Goal: Task Accomplishment & Management: Complete application form

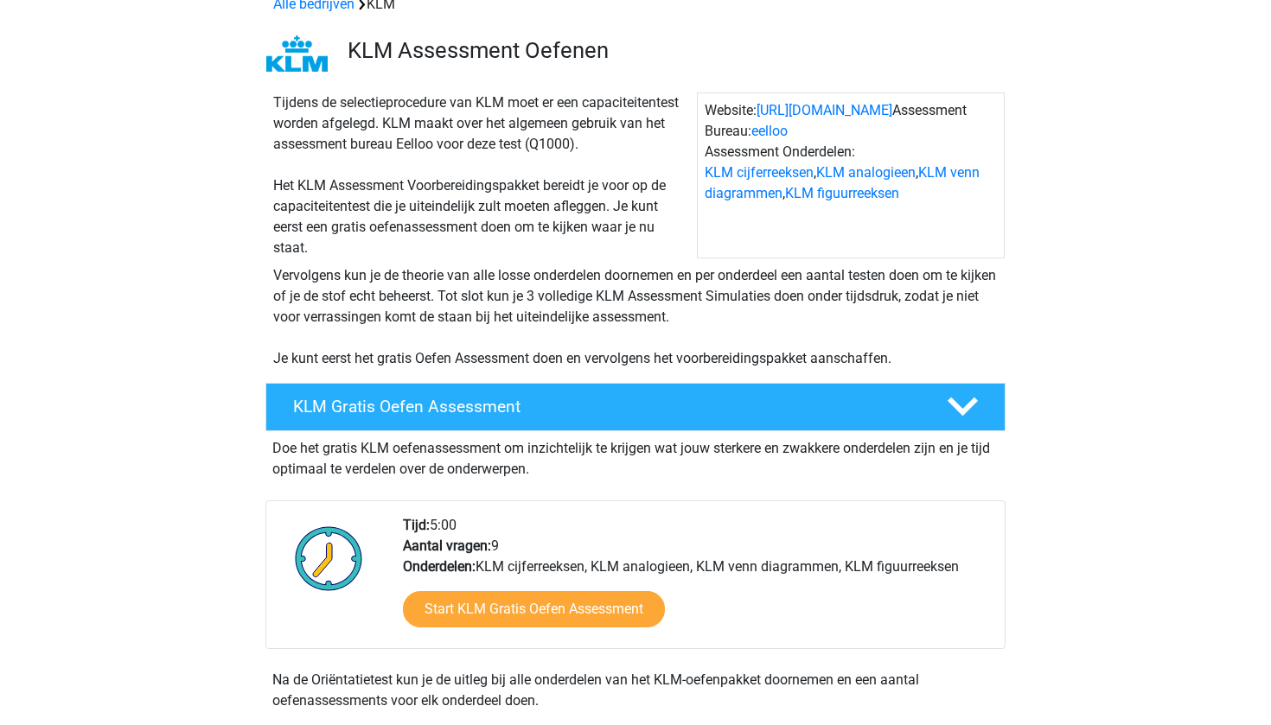
scroll to position [92, 0]
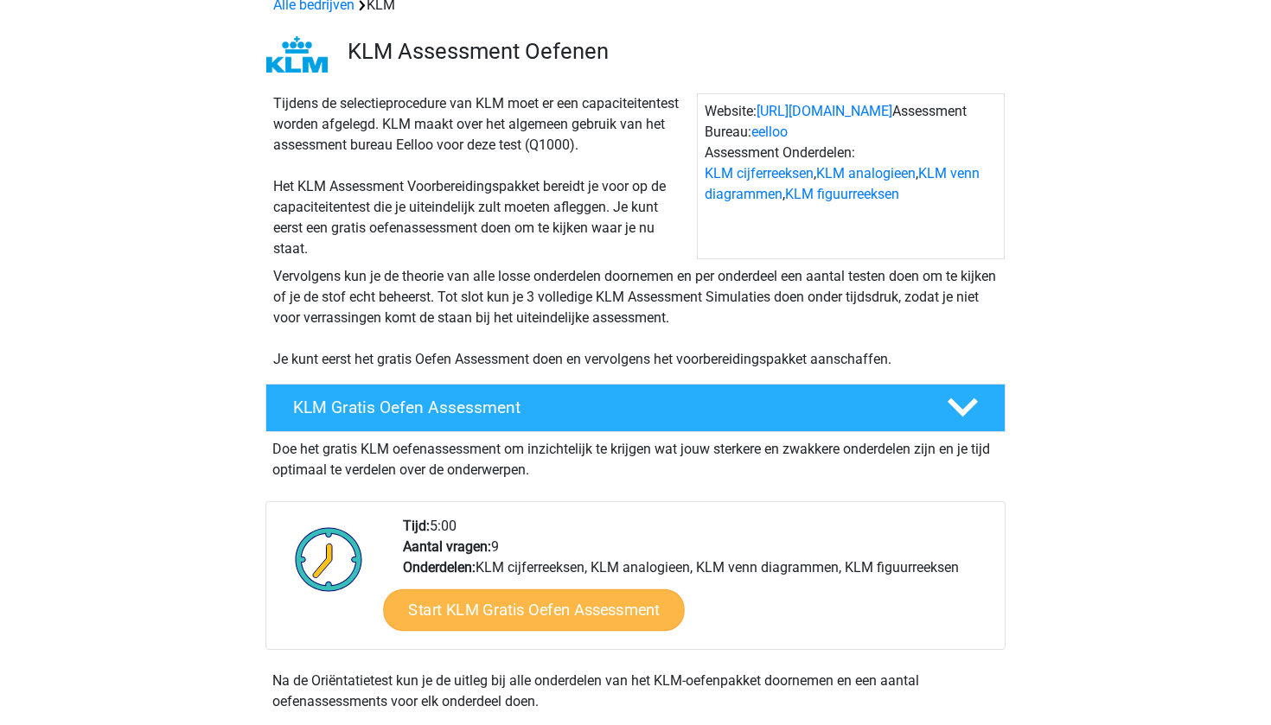
click at [618, 606] on link "Start KLM Gratis Oefen Assessment" at bounding box center [533, 609] width 301 height 41
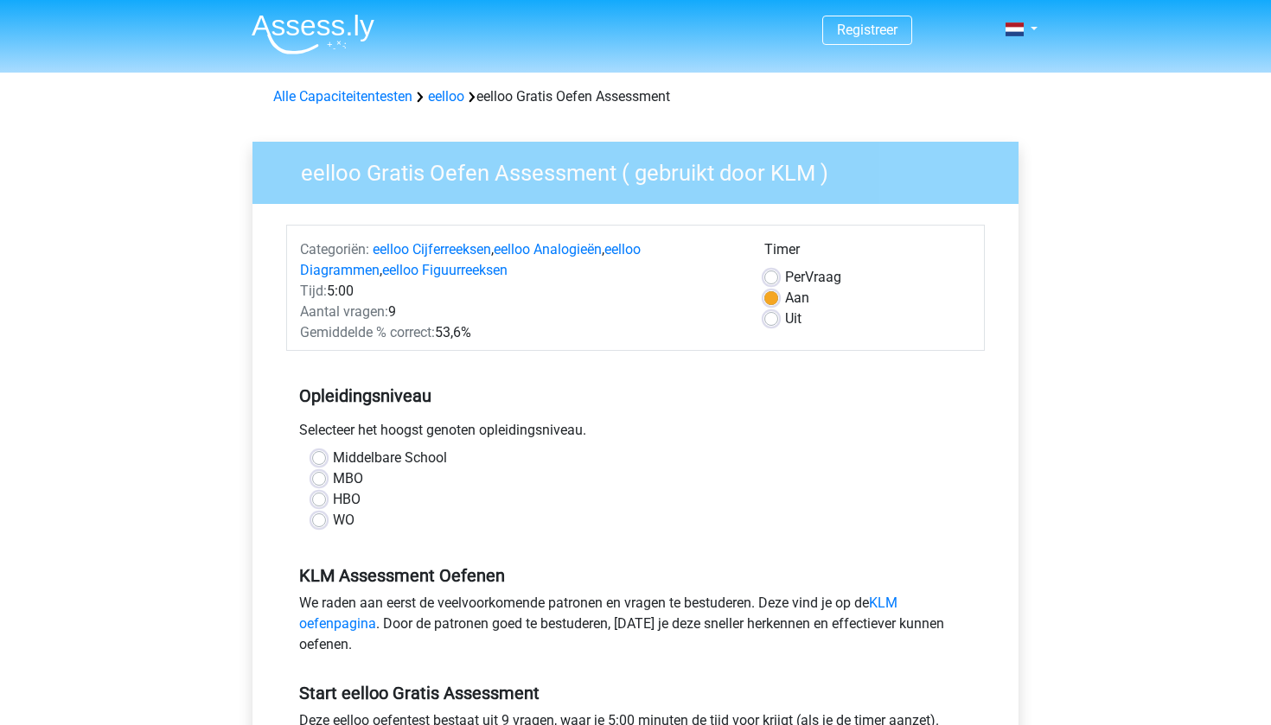
click at [333, 494] on label "HBO" at bounding box center [347, 499] width 28 height 21
click at [318, 494] on input "HBO" at bounding box center [319, 497] width 14 height 17
radio input "true"
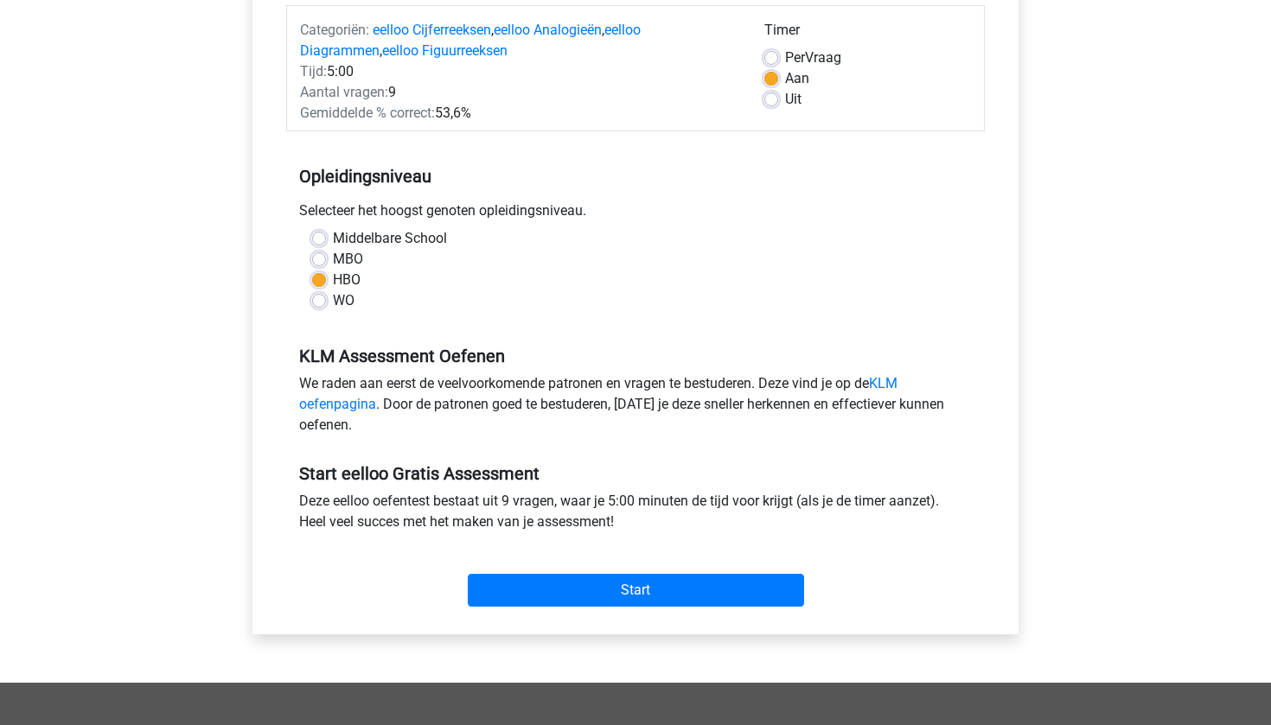
scroll to position [220, 0]
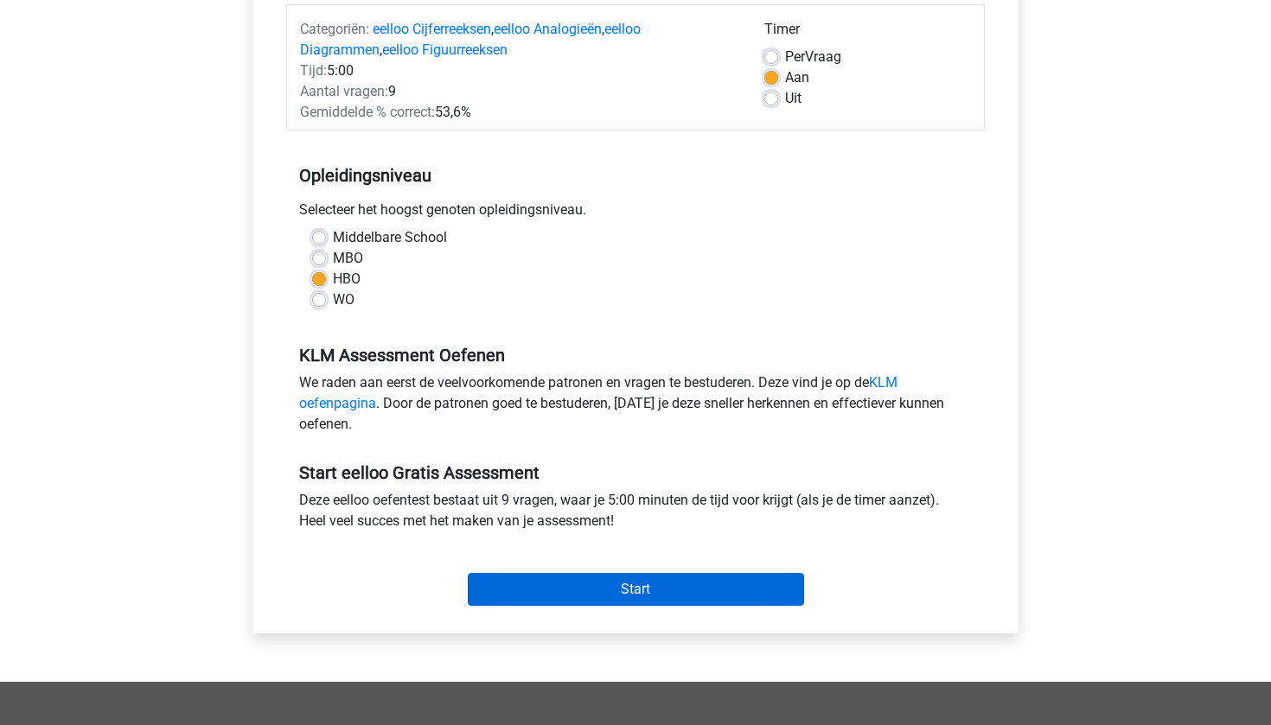
click at [607, 587] on input "Start" at bounding box center [636, 589] width 336 height 33
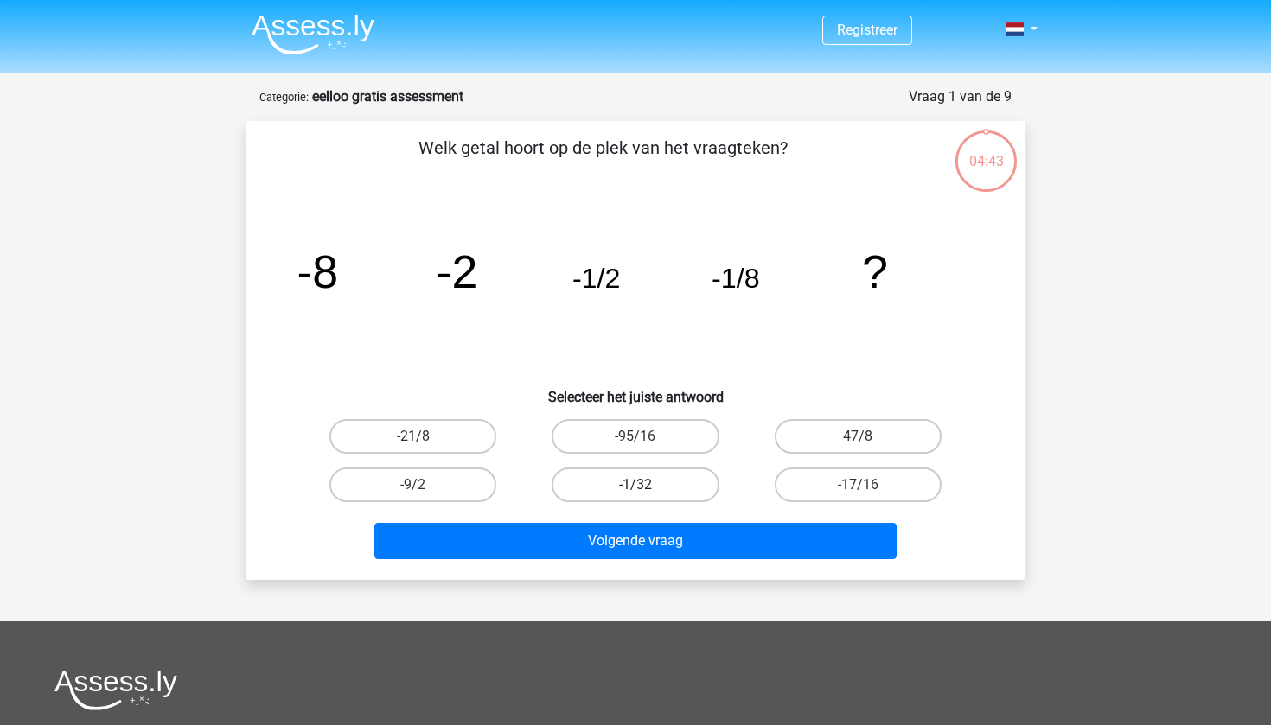
click at [666, 484] on label "-1/32" at bounding box center [635, 485] width 167 height 35
click at [647, 485] on input "-1/32" at bounding box center [640, 490] width 11 height 11
radio input "true"
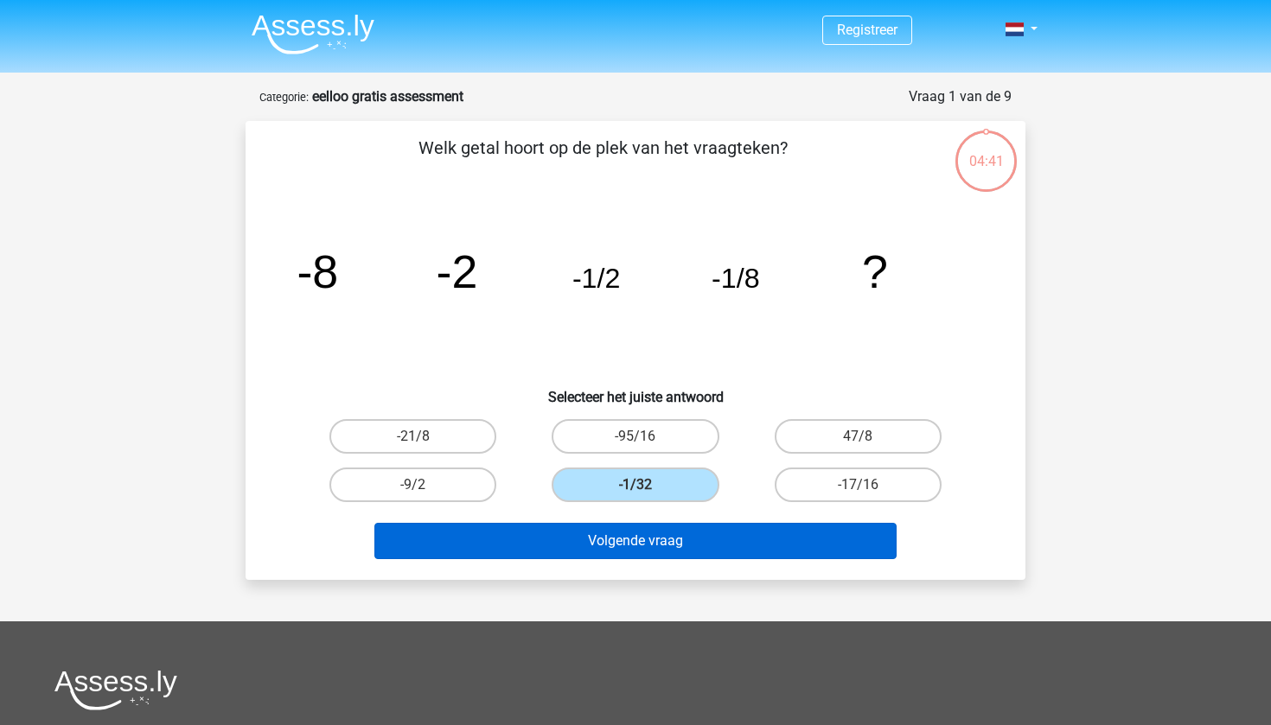
click at [674, 540] on button "Volgende vraag" at bounding box center [635, 541] width 523 height 36
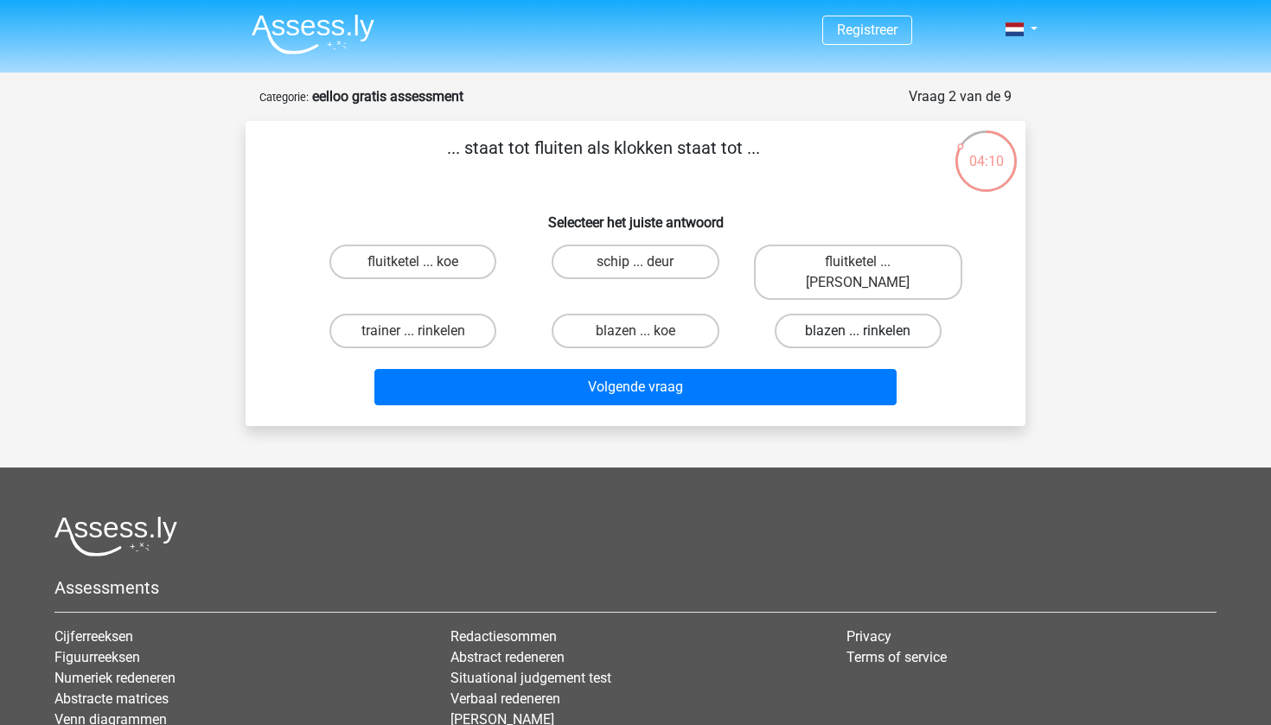
click at [910, 314] on label "blazen ... rinkelen" at bounding box center [858, 331] width 167 height 35
click at [869, 331] on input "blazen ... rinkelen" at bounding box center [863, 336] width 11 height 11
radio input "true"
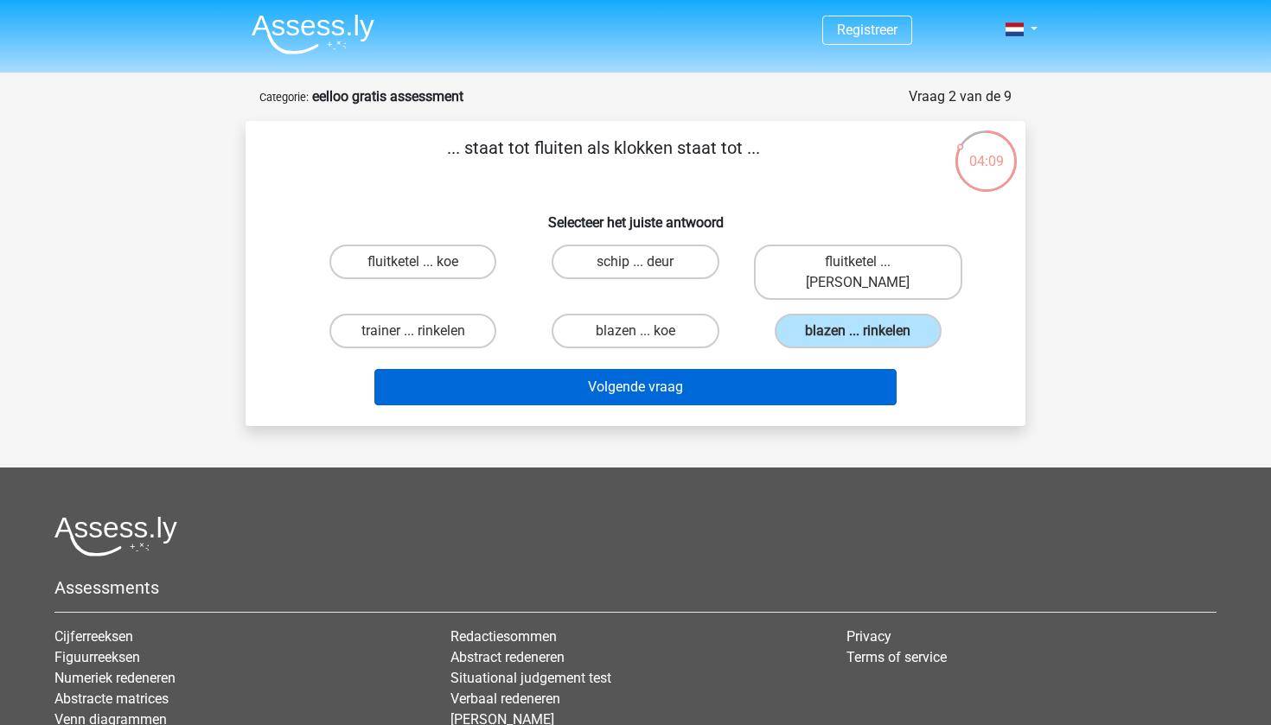
click at [811, 369] on button "Volgende vraag" at bounding box center [635, 387] width 523 height 36
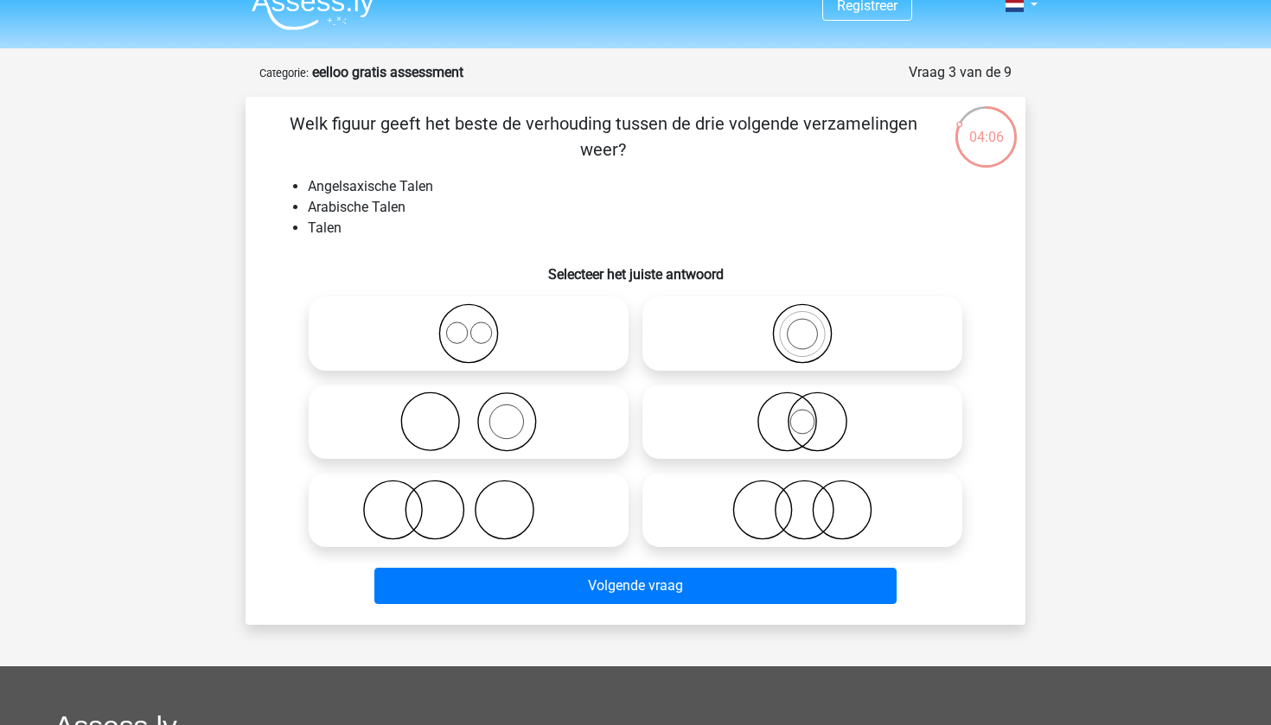
scroll to position [22, 0]
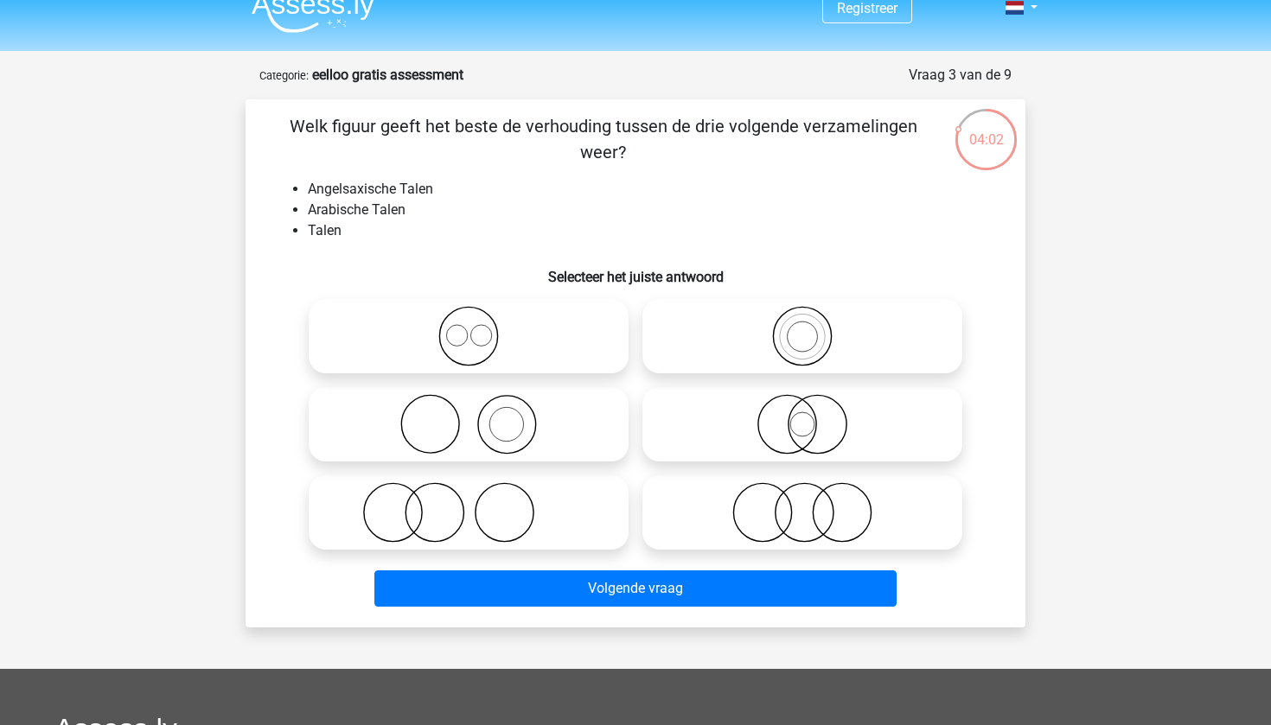
click at [552, 437] on icon at bounding box center [469, 424] width 306 height 61
click at [480, 416] on input "radio" at bounding box center [474, 410] width 11 height 11
radio input "true"
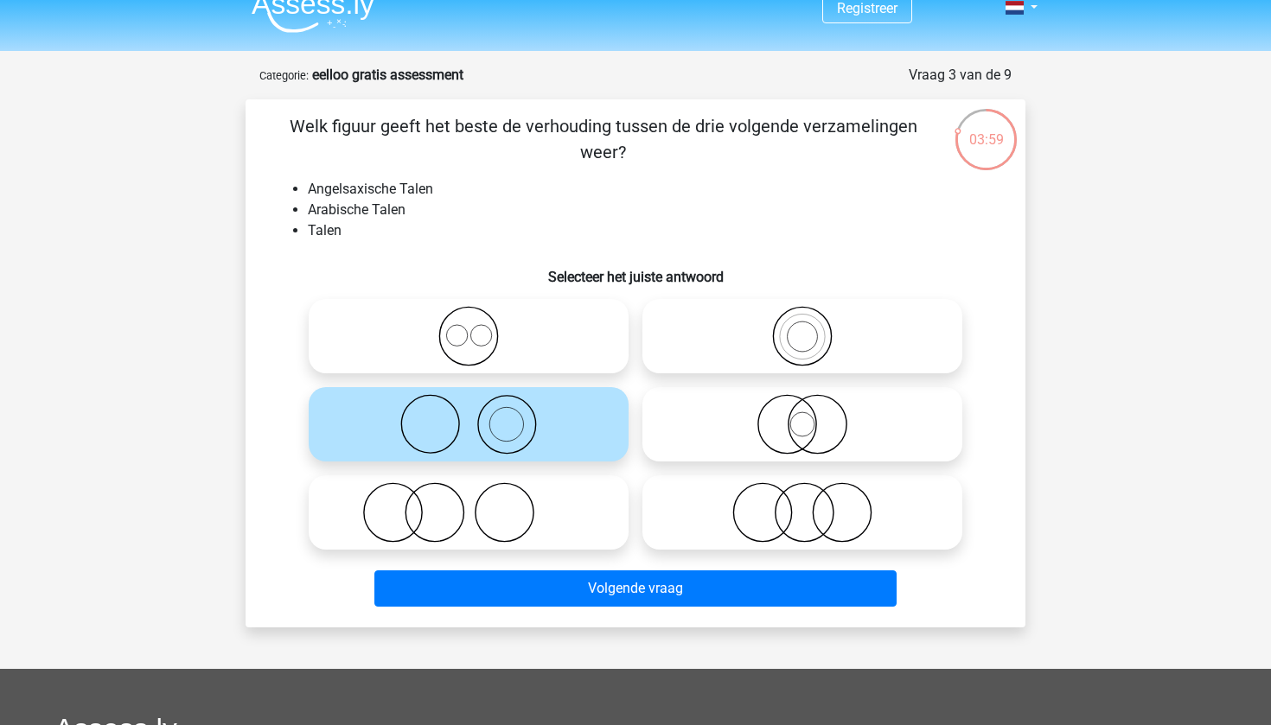
click at [806, 231] on li "Talen" at bounding box center [653, 230] width 690 height 21
click at [791, 320] on icon at bounding box center [802, 336] width 306 height 61
click at [802, 320] on input "radio" at bounding box center [807, 321] width 11 height 11
radio input "true"
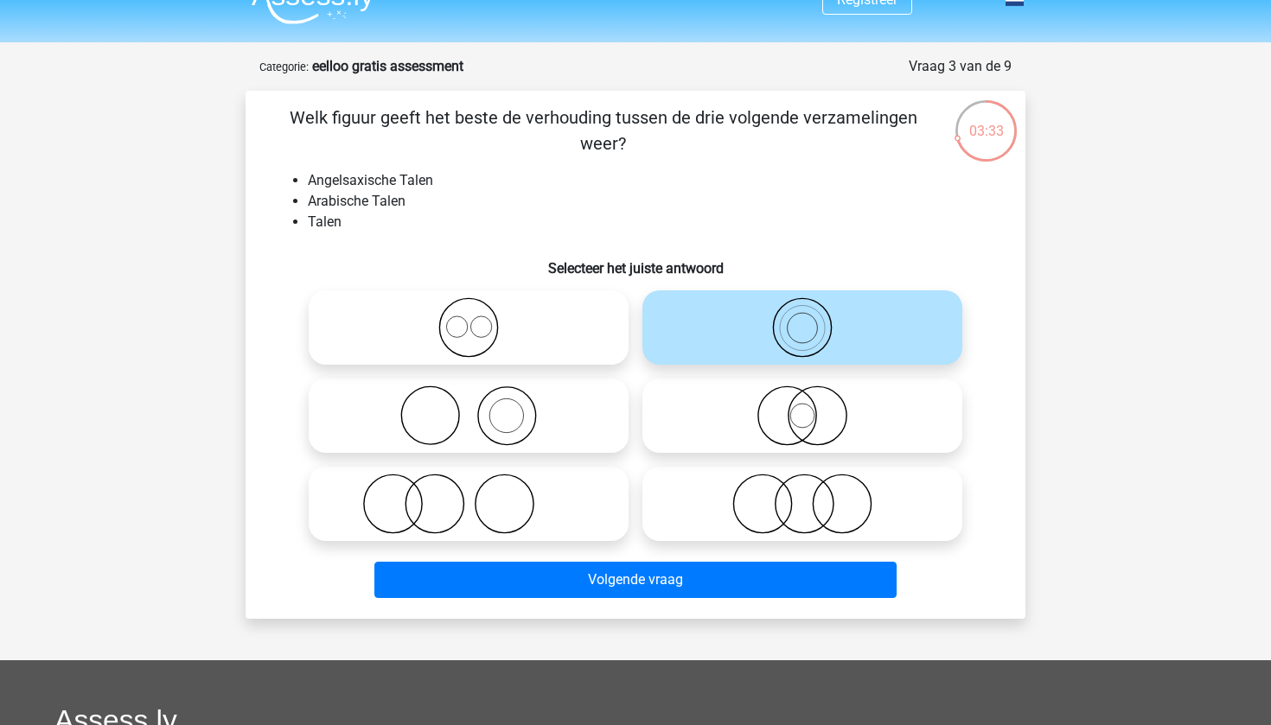
scroll to position [33, 0]
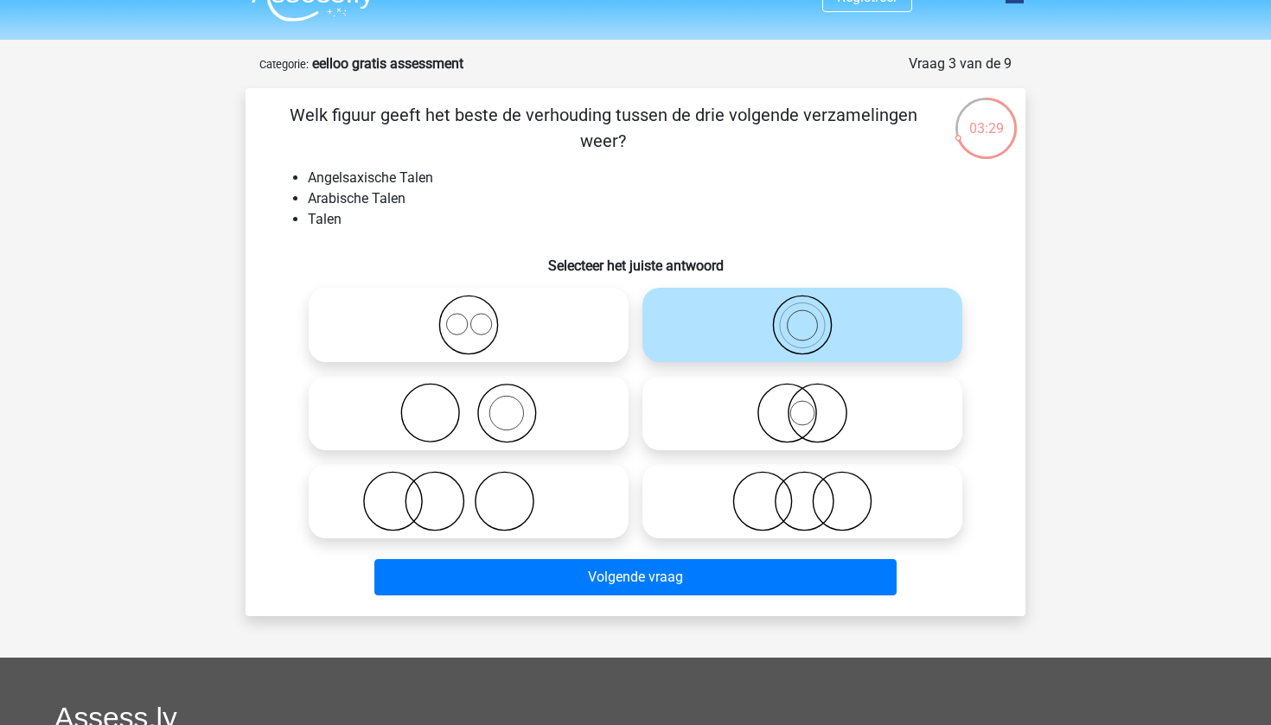
click at [523, 323] on icon at bounding box center [469, 325] width 306 height 61
click at [480, 316] on input "radio" at bounding box center [474, 310] width 11 height 11
radio input "true"
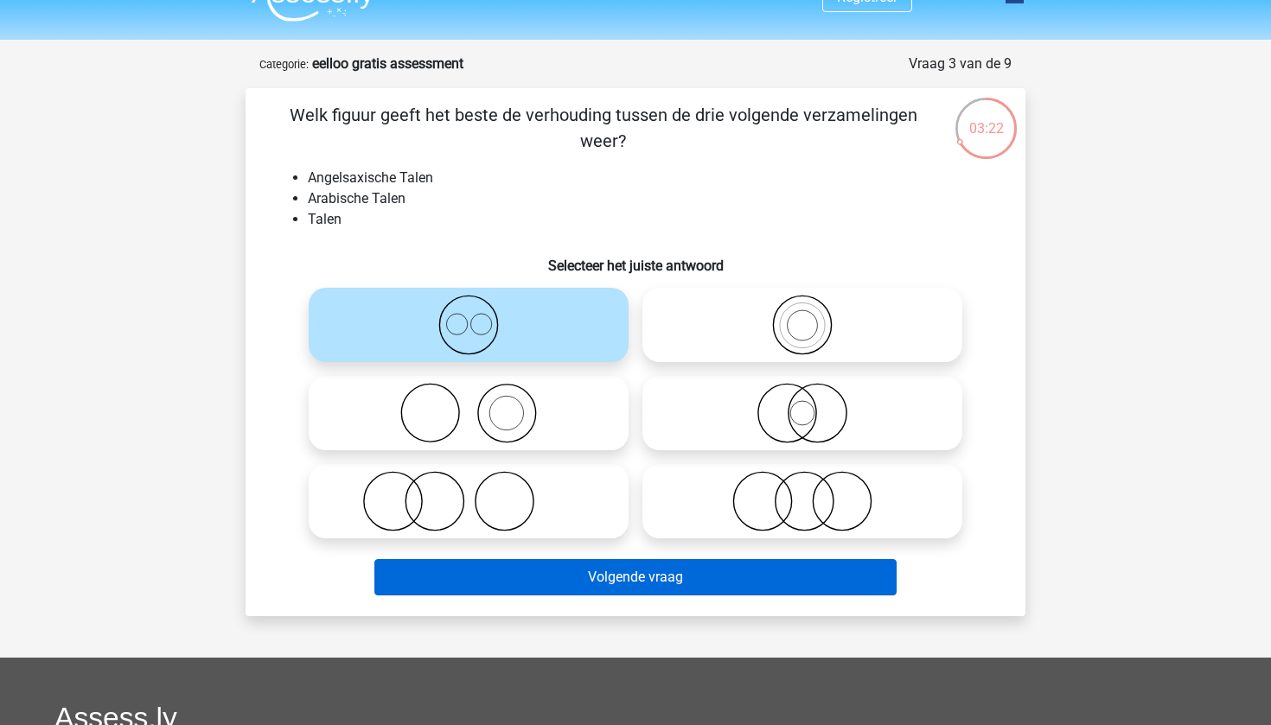
click at [656, 575] on button "Volgende vraag" at bounding box center [635, 577] width 523 height 36
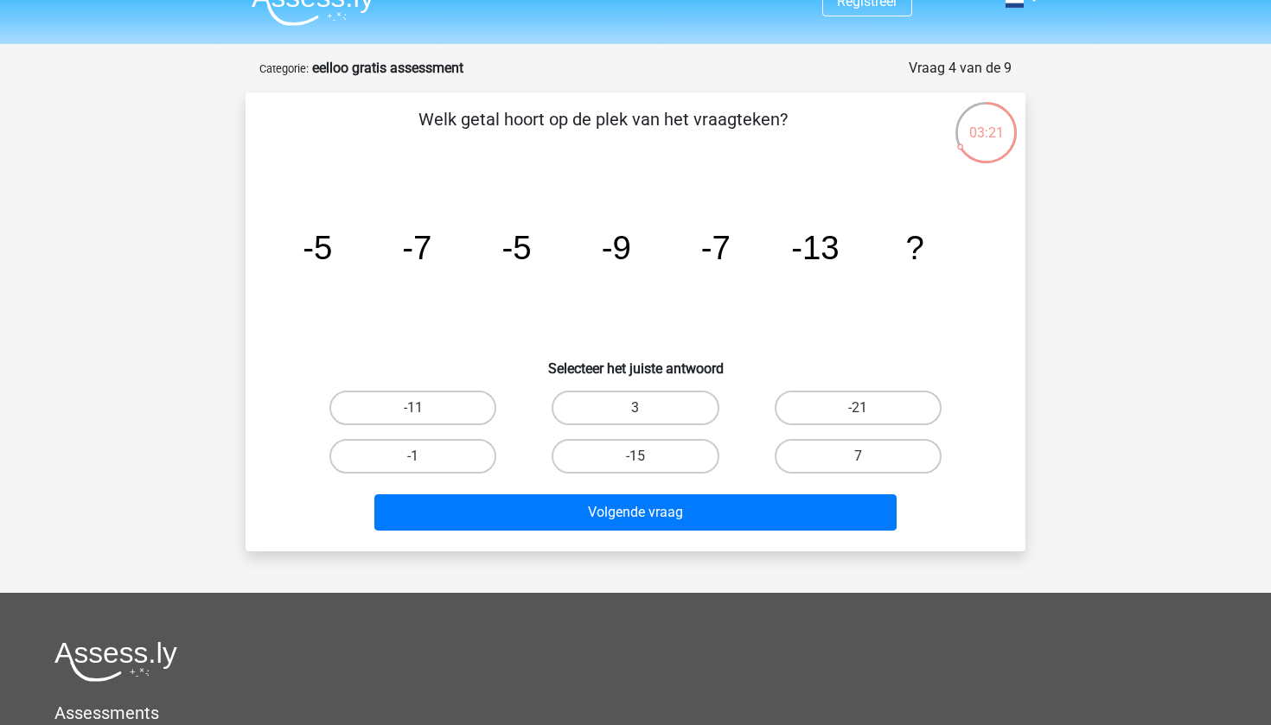
scroll to position [10, 0]
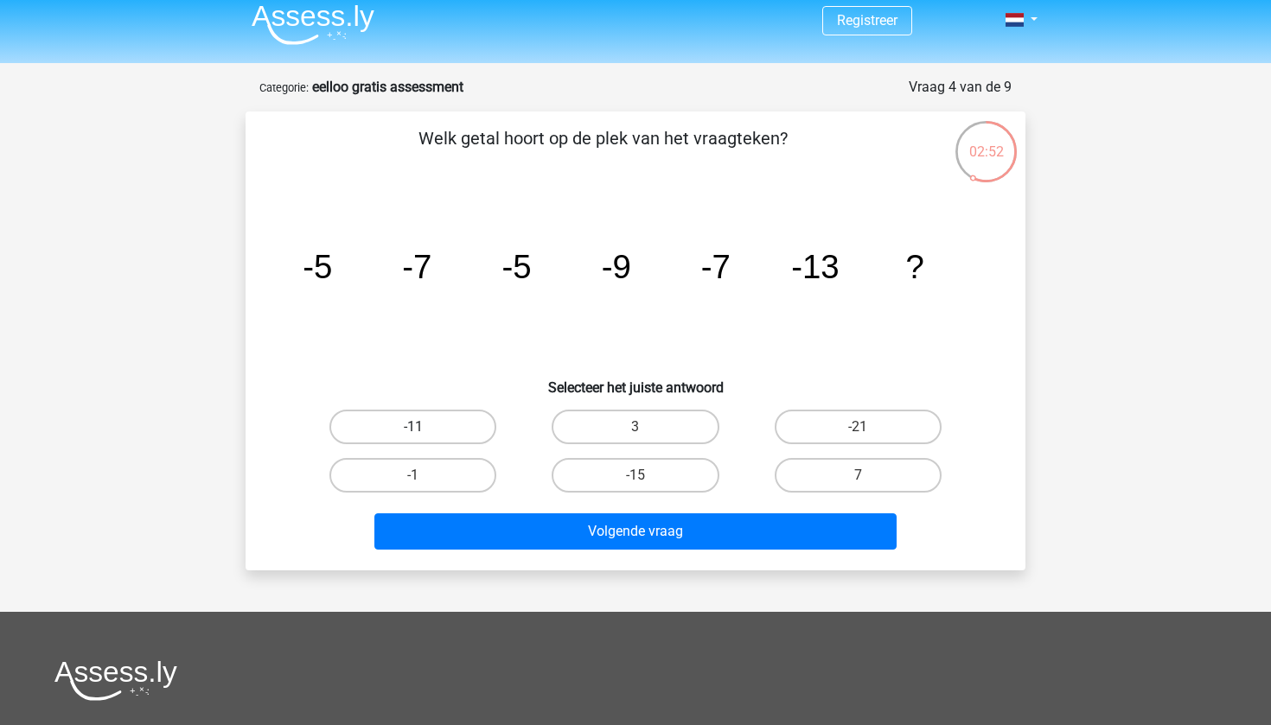
click at [411, 429] on label "-11" at bounding box center [412, 427] width 167 height 35
click at [413, 429] on input "-11" at bounding box center [418, 432] width 11 height 11
radio input "true"
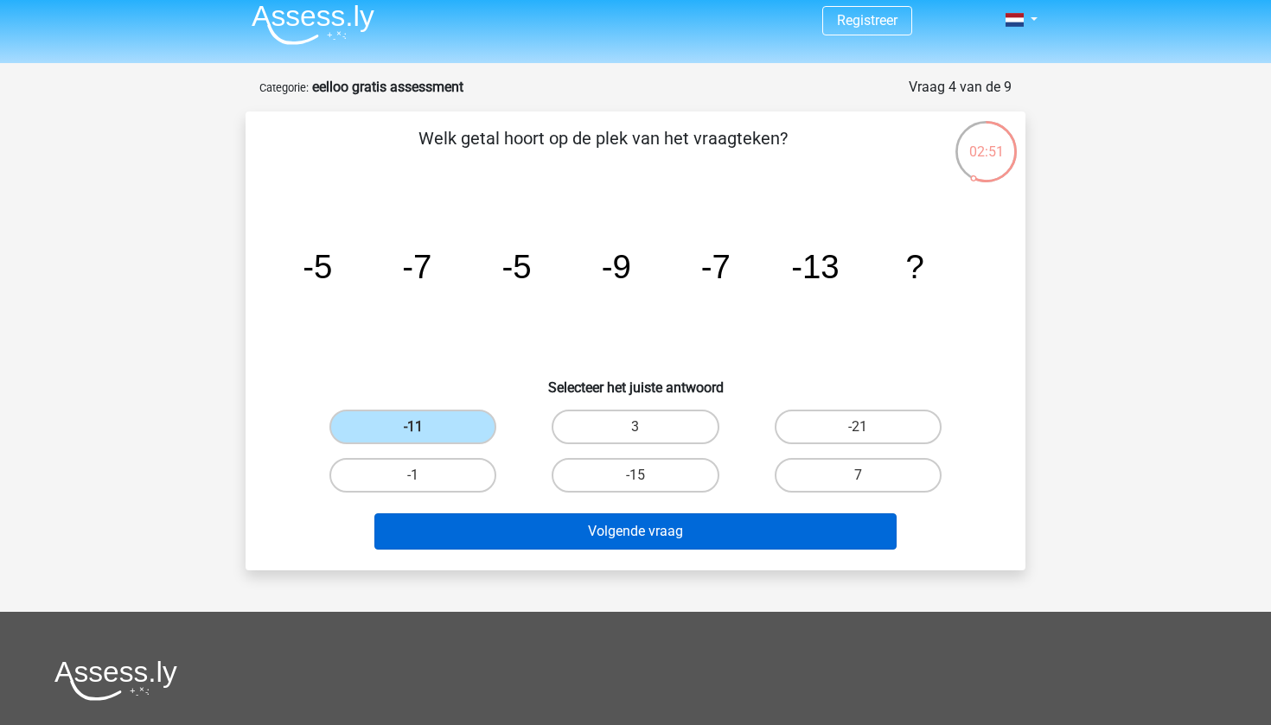
click at [587, 537] on button "Volgende vraag" at bounding box center [635, 532] width 523 height 36
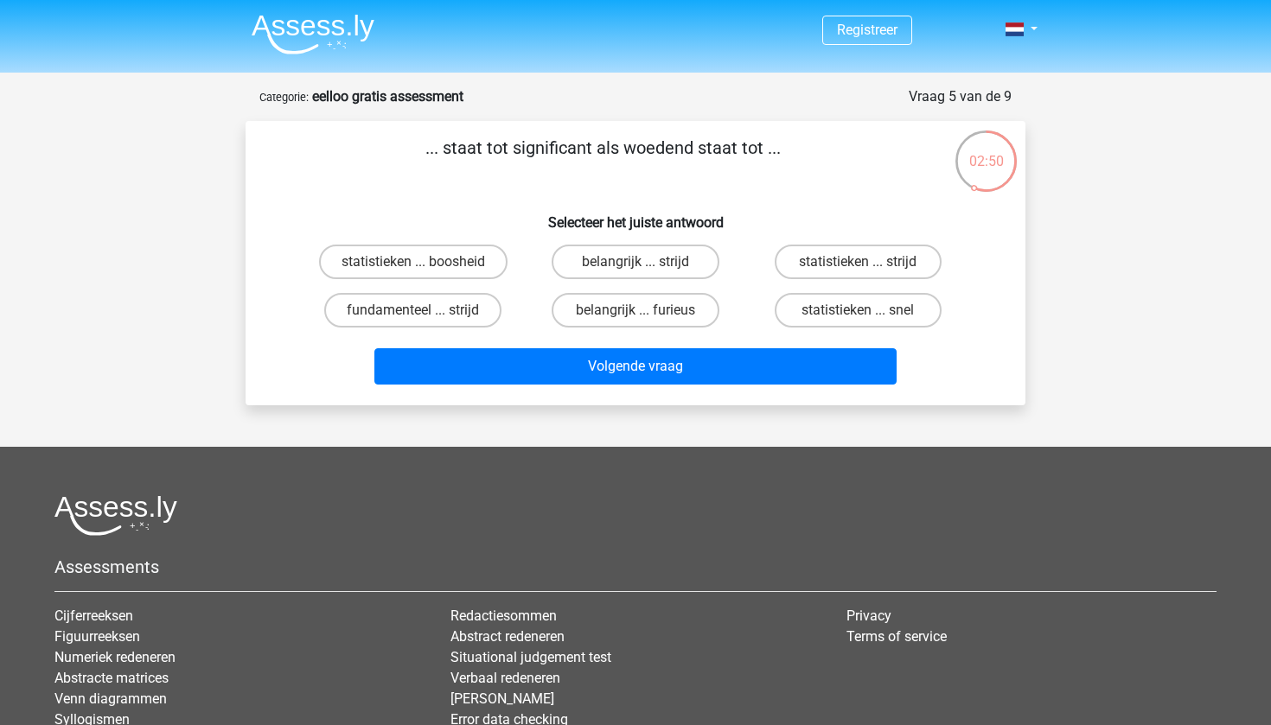
scroll to position [0, 0]
click at [686, 303] on label "belangrijk ... furieus" at bounding box center [635, 310] width 167 height 35
click at [647, 310] on input "belangrijk ... furieus" at bounding box center [640, 315] width 11 height 11
radio input "true"
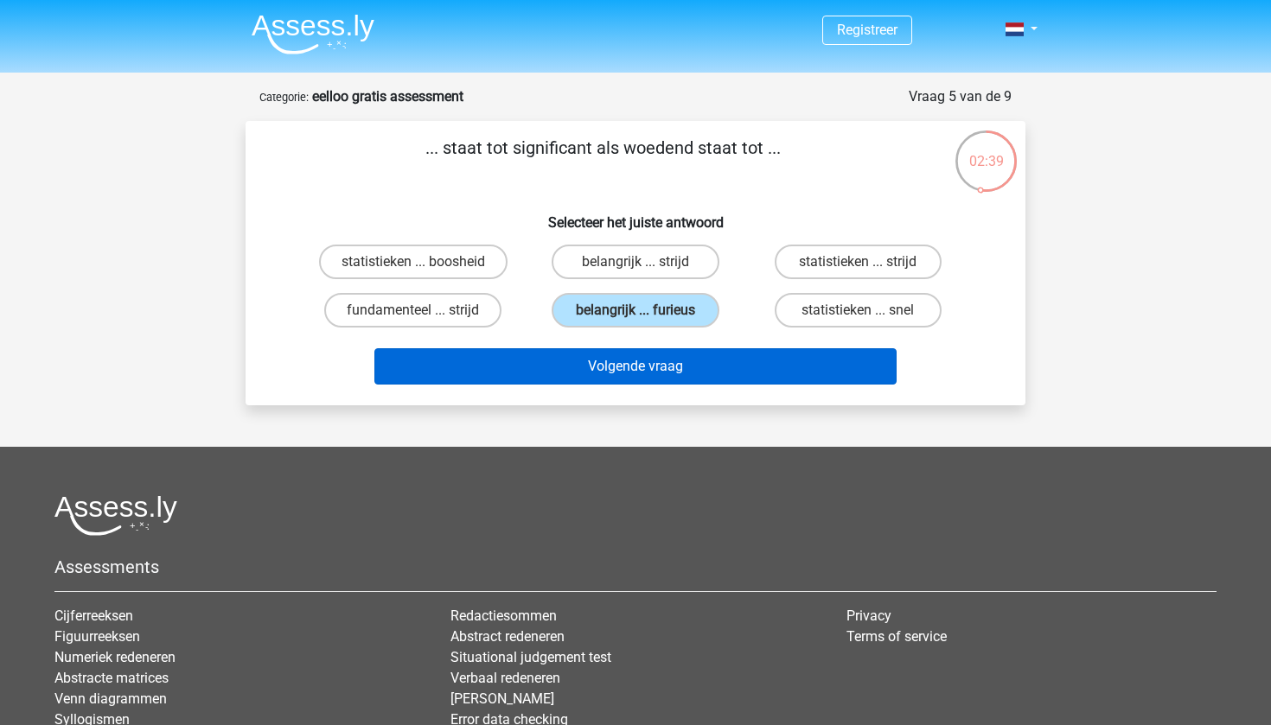
click at [699, 362] on button "Volgende vraag" at bounding box center [635, 366] width 523 height 36
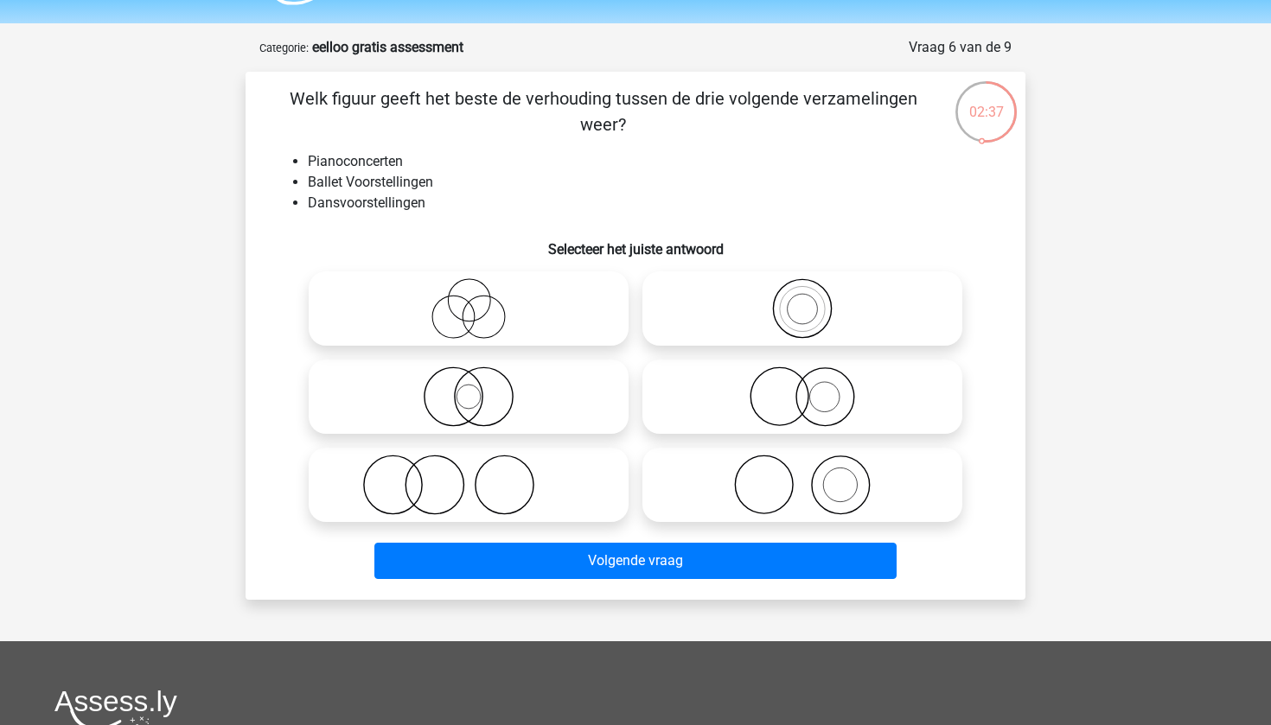
scroll to position [33, 0]
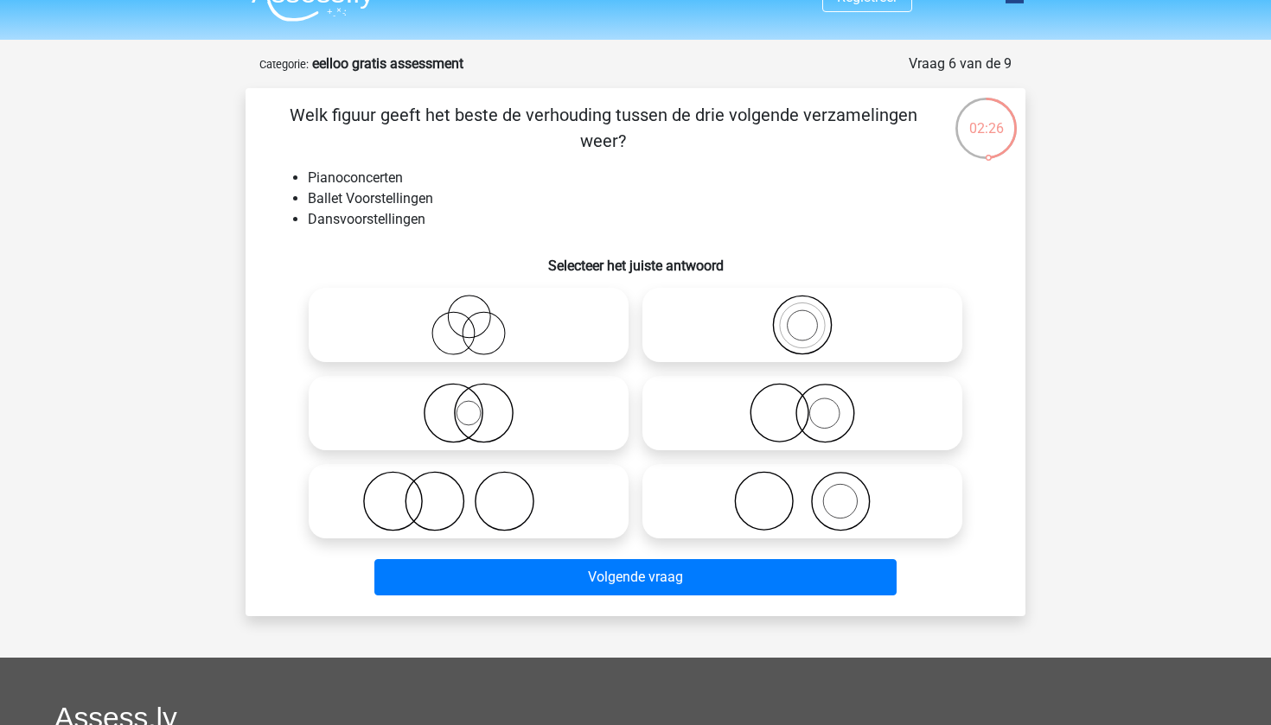
click at [841, 492] on icon at bounding box center [802, 501] width 306 height 61
click at [813, 492] on input "radio" at bounding box center [807, 487] width 11 height 11
radio input "true"
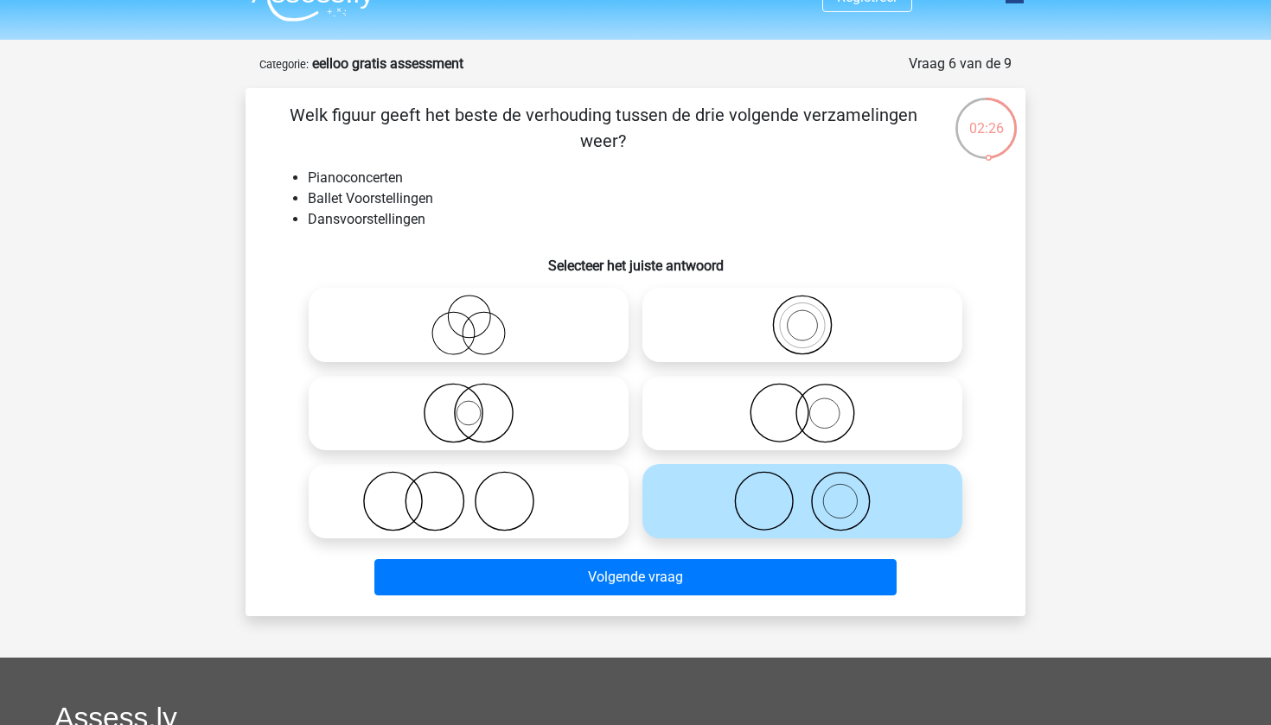
click at [841, 492] on icon at bounding box center [802, 501] width 306 height 61
click at [813, 492] on input "radio" at bounding box center [807, 487] width 11 height 11
click at [488, 506] on icon at bounding box center [469, 501] width 306 height 61
click at [480, 493] on input "radio" at bounding box center [474, 487] width 11 height 11
radio input "true"
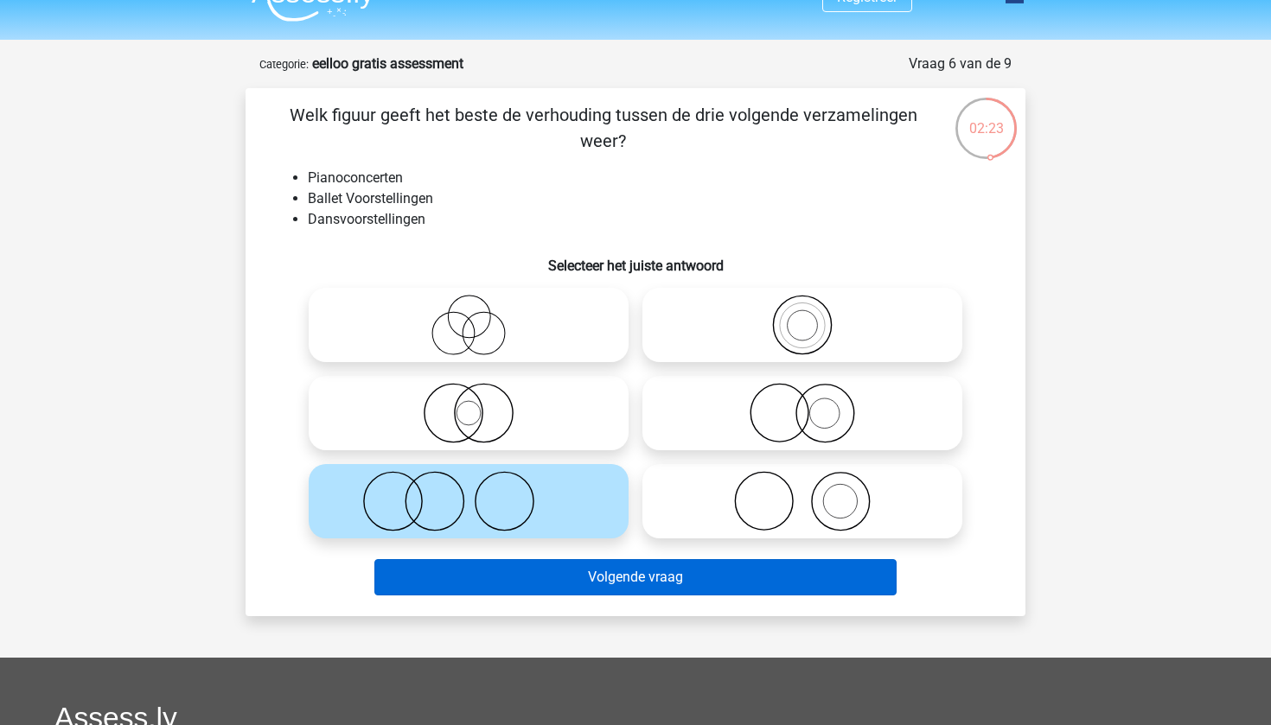
click at [530, 573] on button "Volgende vraag" at bounding box center [635, 577] width 523 height 36
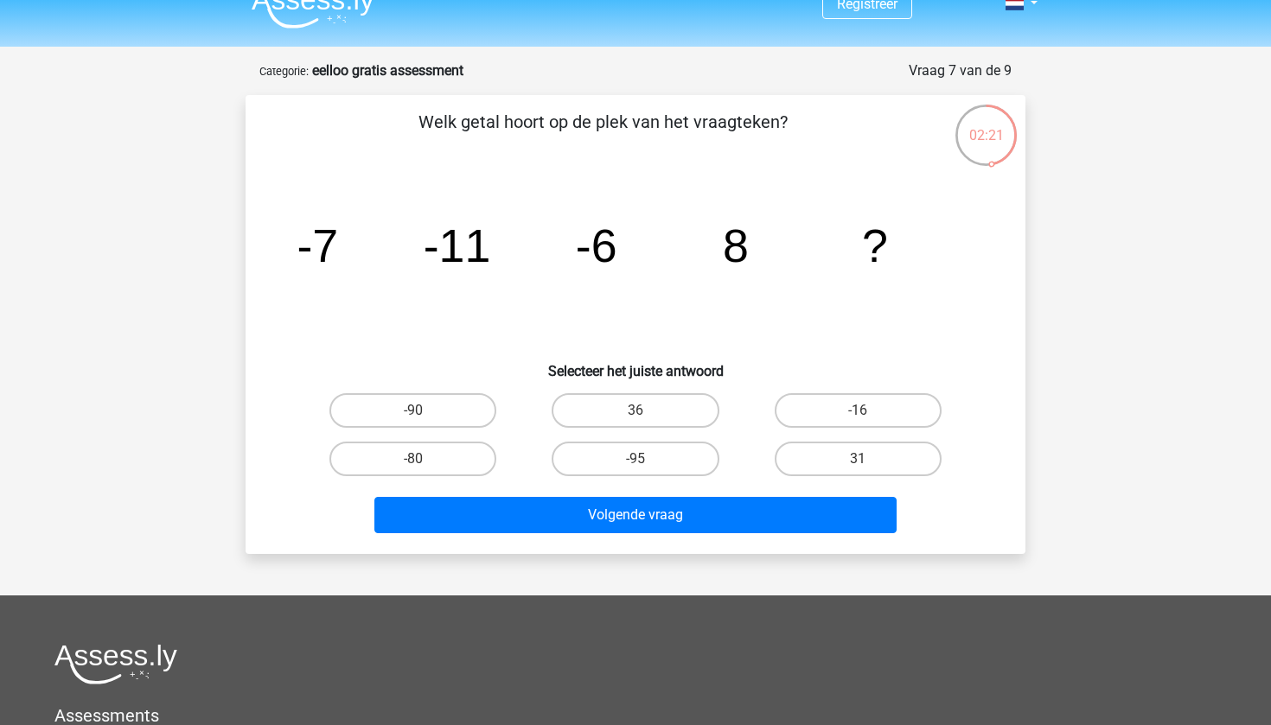
scroll to position [25, 0]
click at [638, 413] on input "36" at bounding box center [640, 416] width 11 height 11
radio input "true"
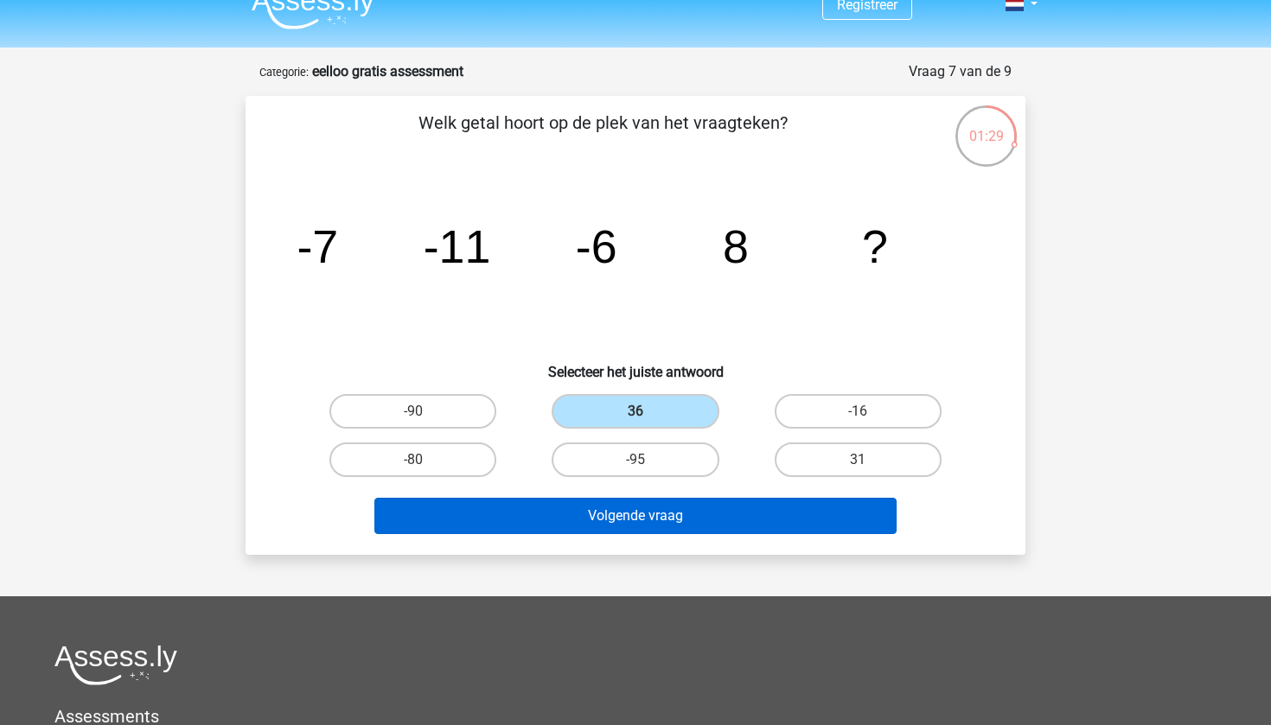
click at [705, 510] on button "Volgende vraag" at bounding box center [635, 516] width 523 height 36
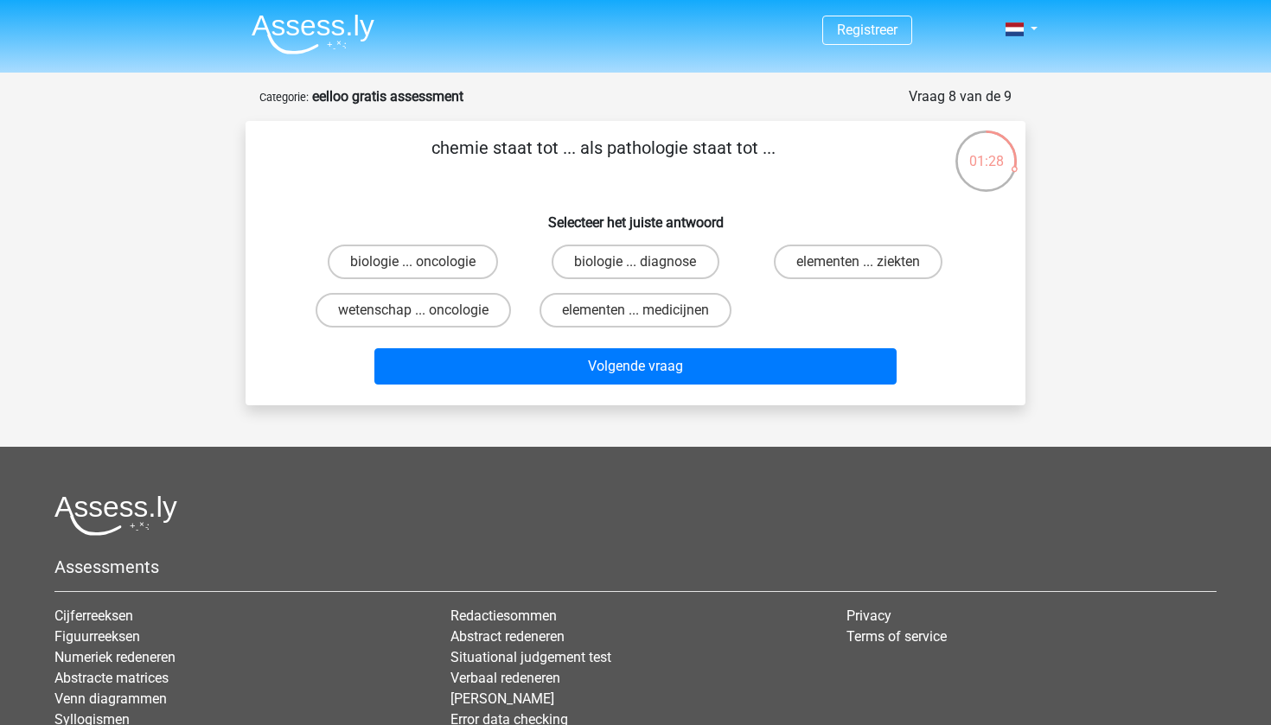
scroll to position [0, 0]
click at [903, 264] on label "elementen ... ziekten" at bounding box center [858, 262] width 169 height 35
click at [869, 264] on input "elementen ... ziekten" at bounding box center [863, 267] width 11 height 11
radio input "true"
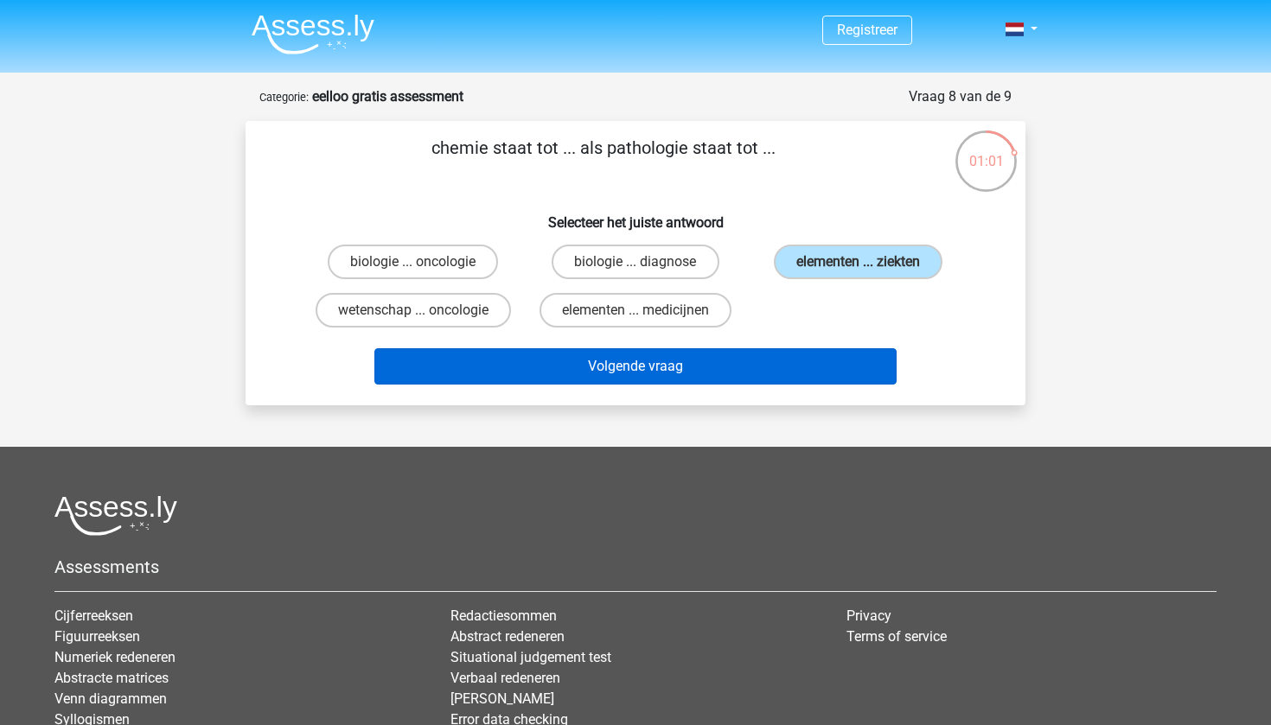
click at [839, 357] on button "Volgende vraag" at bounding box center [635, 366] width 523 height 36
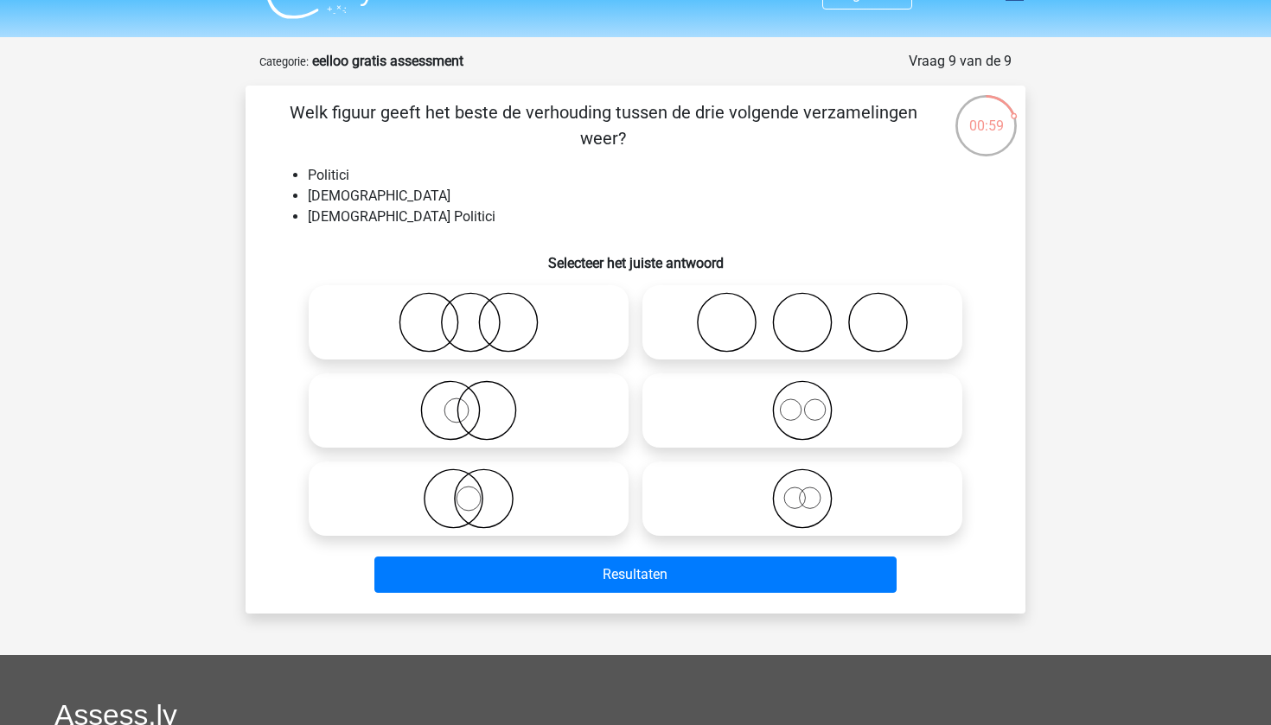
scroll to position [28, 0]
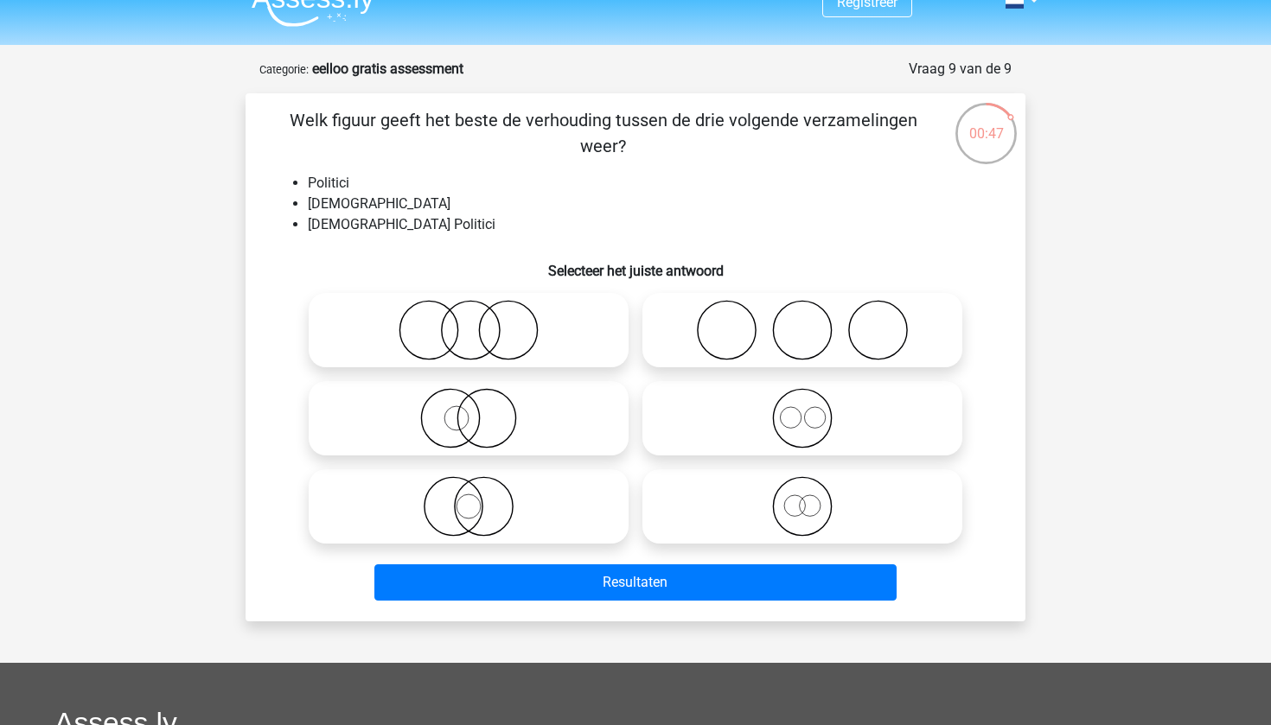
click at [553, 498] on icon at bounding box center [469, 506] width 306 height 61
click at [480, 498] on input "radio" at bounding box center [474, 492] width 11 height 11
radio input "true"
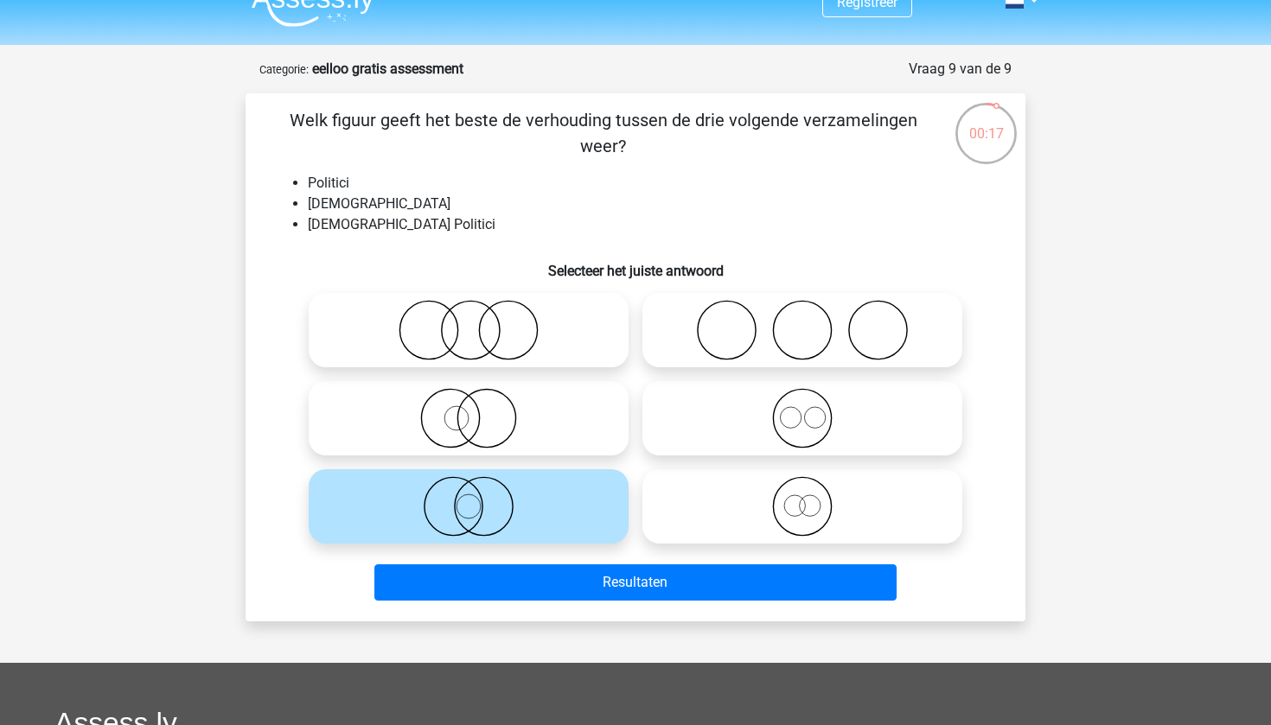
click at [570, 424] on icon at bounding box center [469, 418] width 306 height 61
click at [480, 410] on input "radio" at bounding box center [474, 404] width 11 height 11
radio input "true"
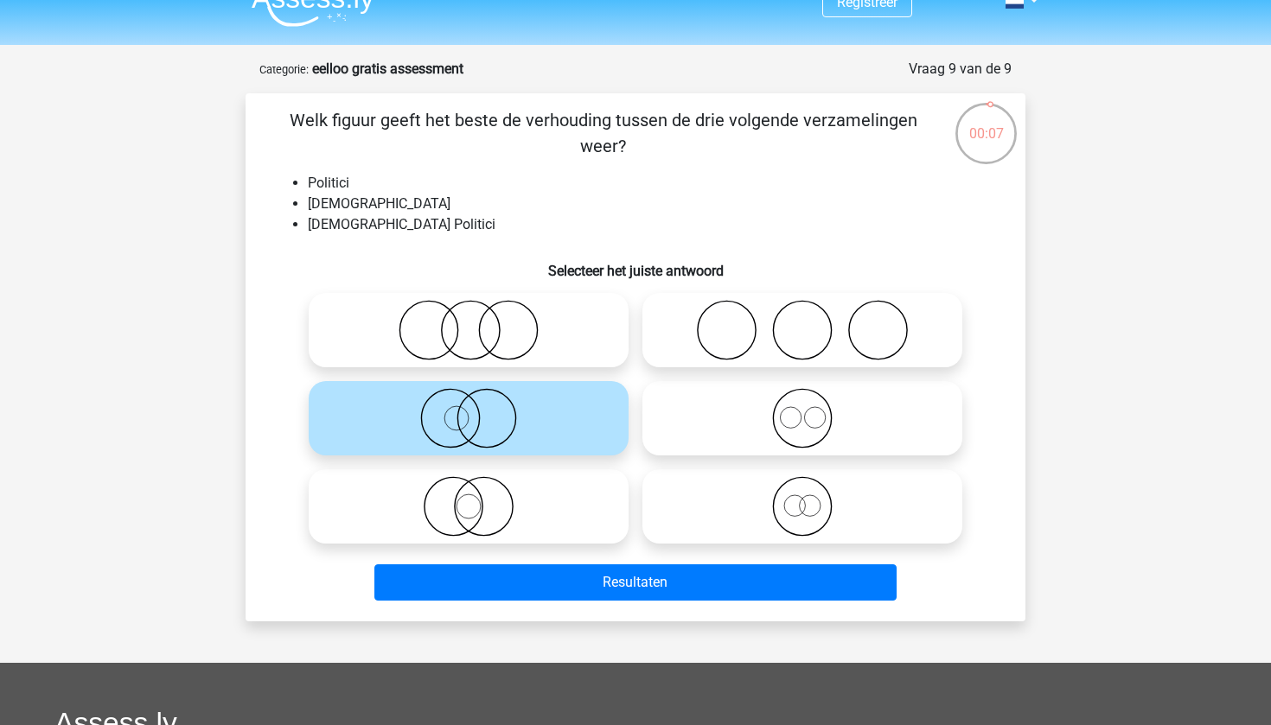
click at [519, 500] on icon at bounding box center [469, 506] width 306 height 61
click at [480, 498] on input "radio" at bounding box center [474, 492] width 11 height 11
radio input "true"
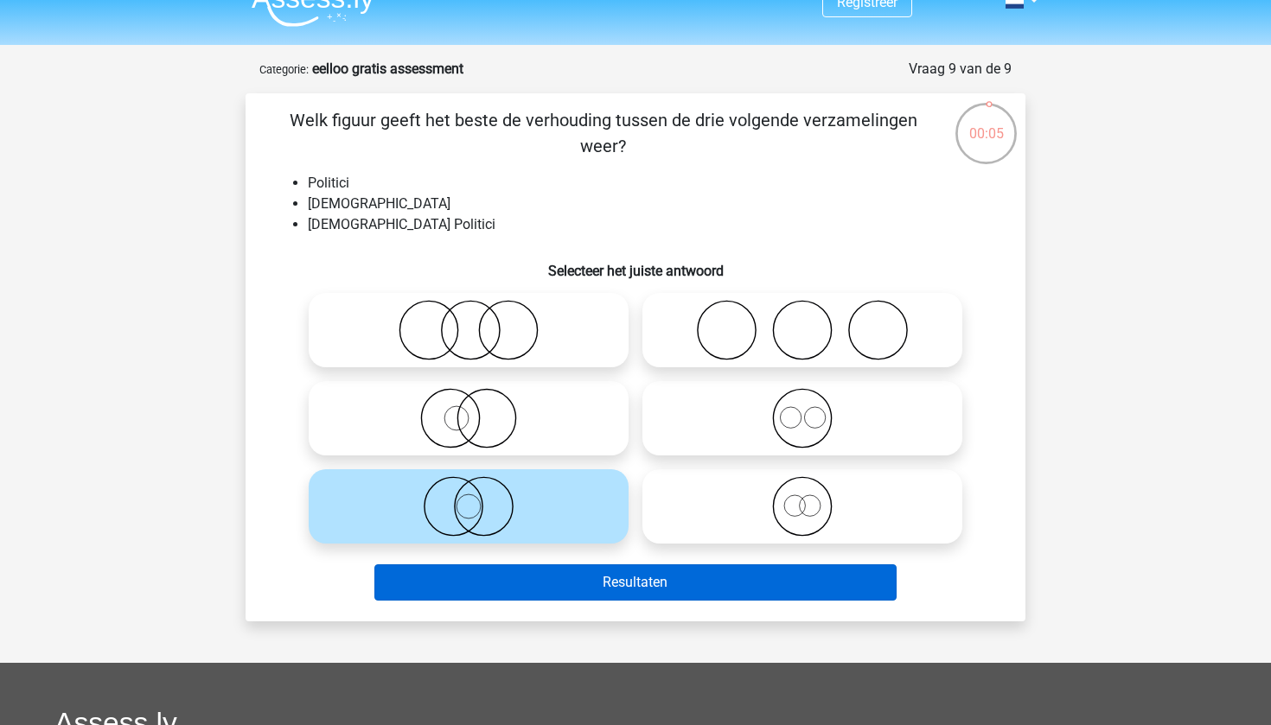
click at [656, 586] on button "Resultaten" at bounding box center [635, 583] width 523 height 36
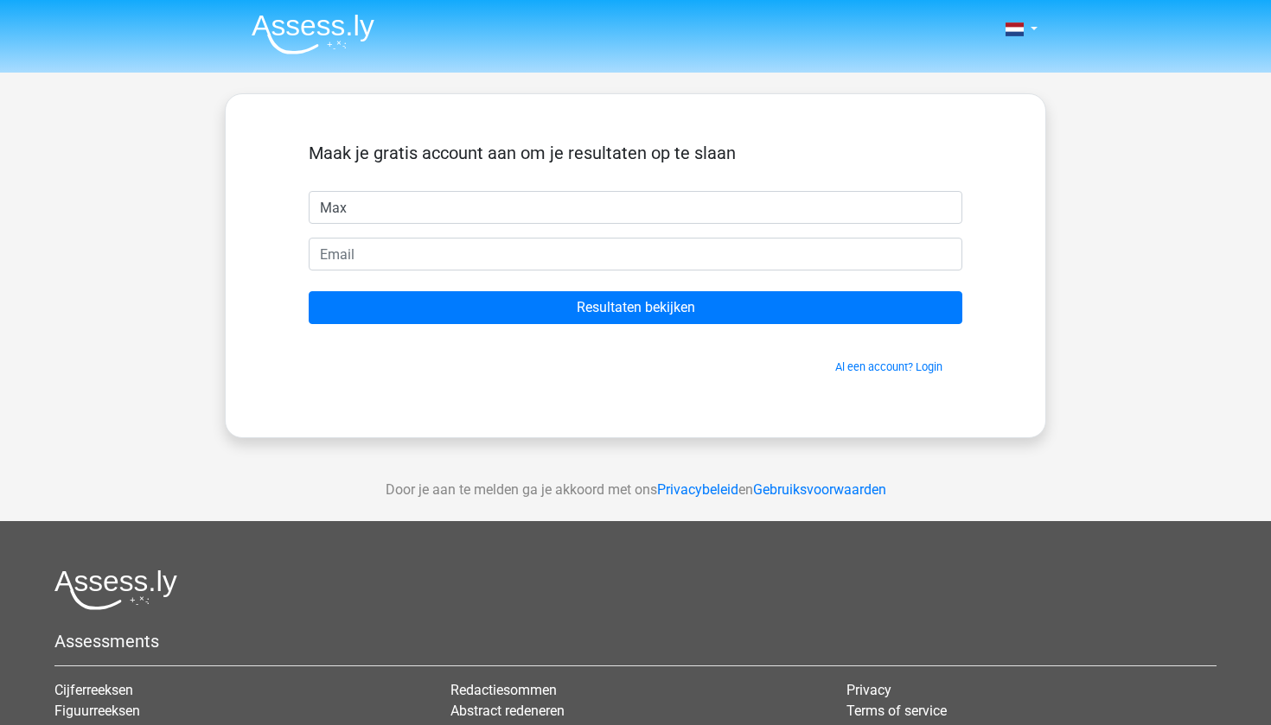
type input "Max"
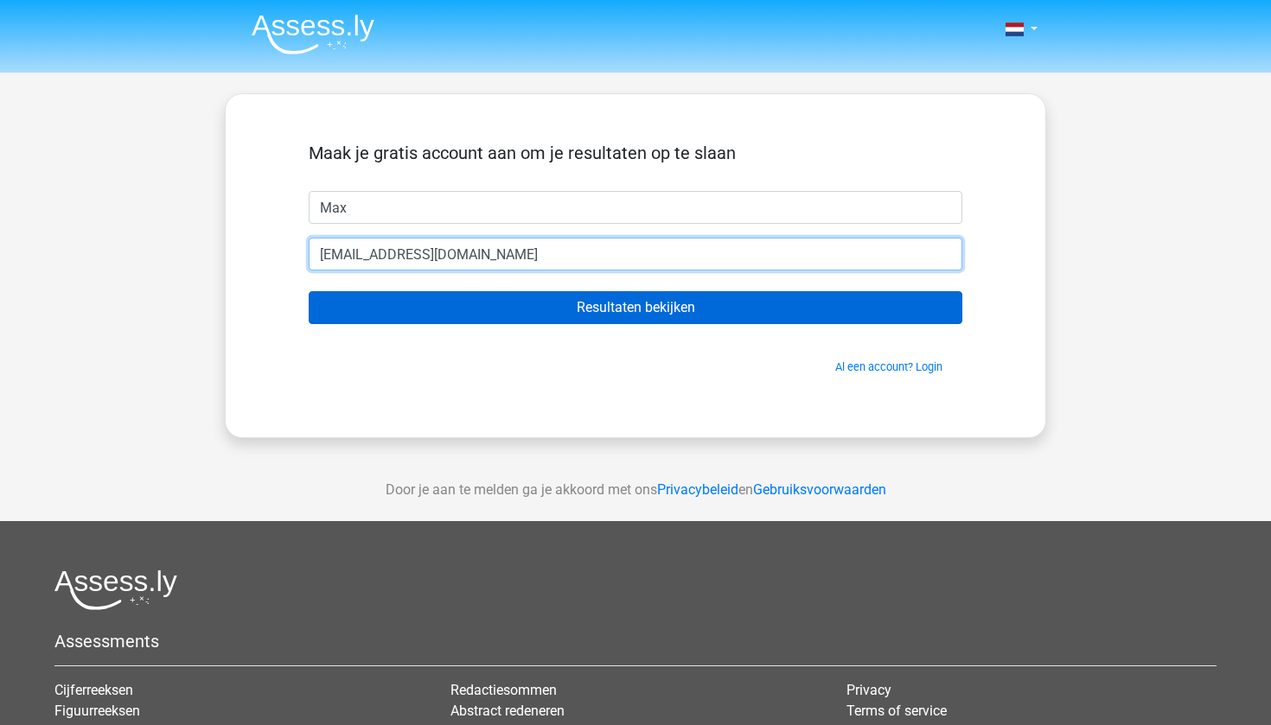
type input "[EMAIL_ADDRESS][DOMAIN_NAME]"
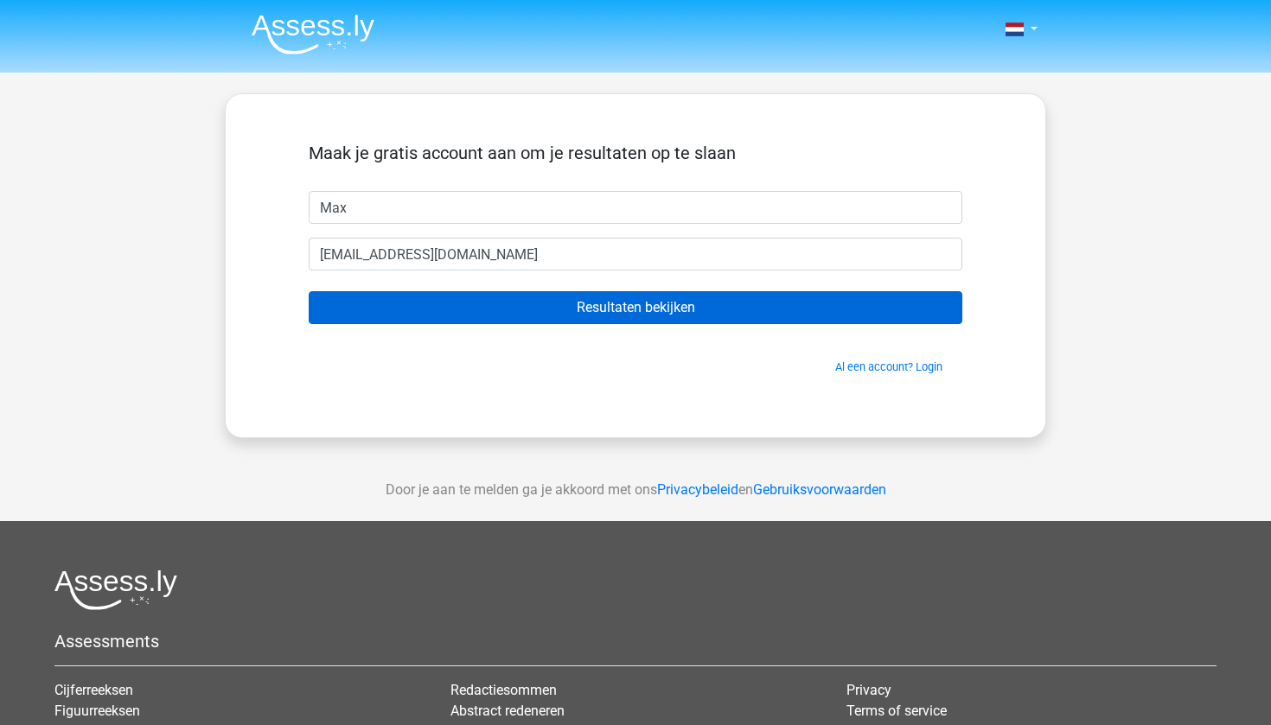
click at [713, 311] on input "Resultaten bekijken" at bounding box center [636, 307] width 654 height 33
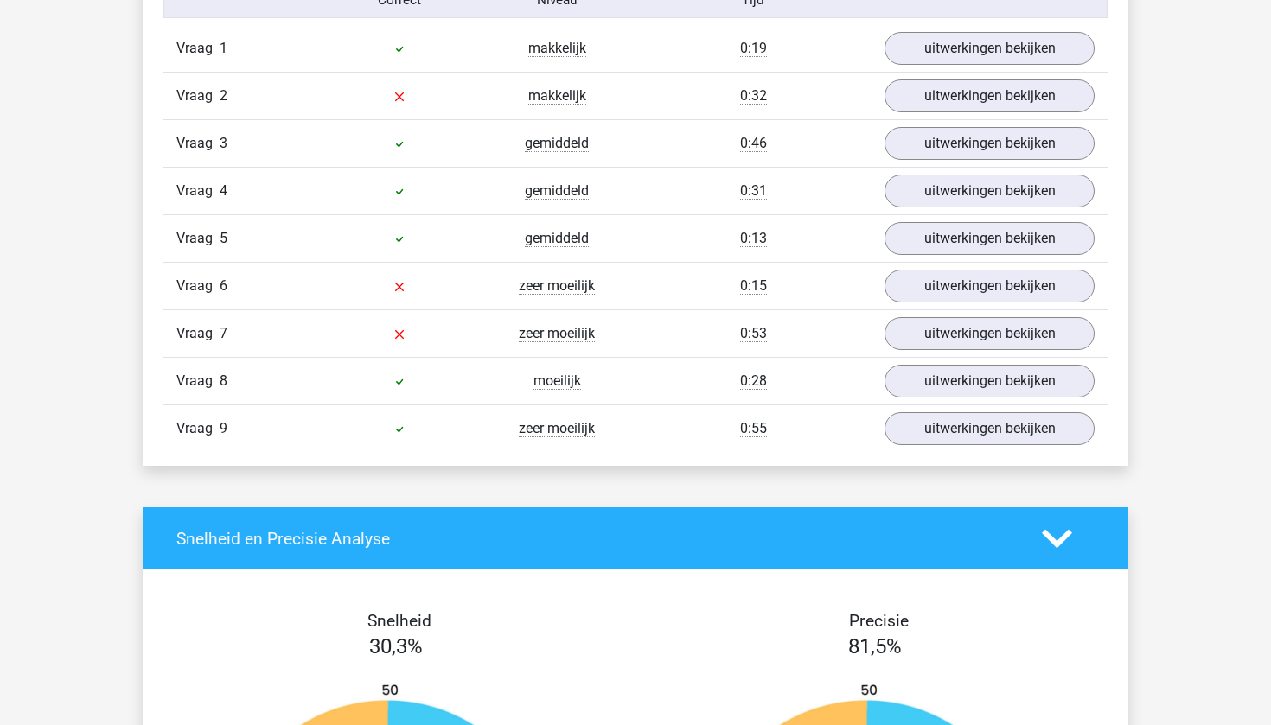
scroll to position [1925, 0]
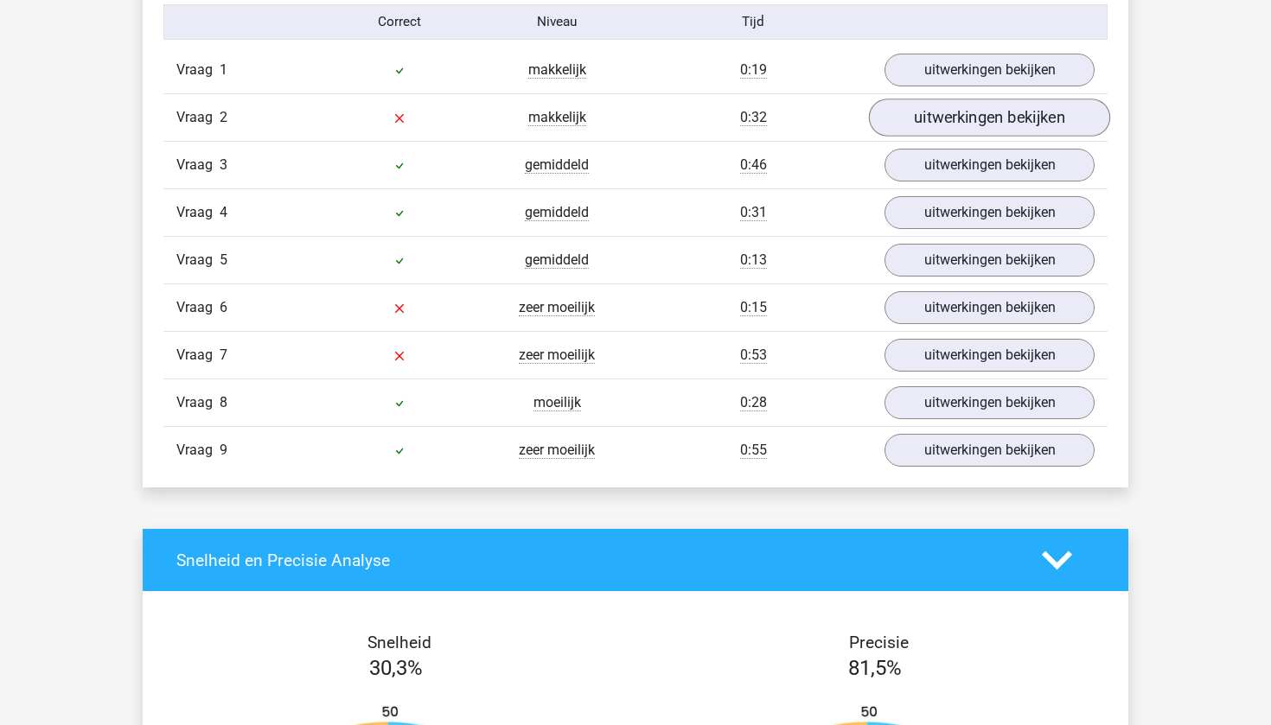
click at [1011, 120] on link "uitwerkingen bekijken" at bounding box center [989, 118] width 241 height 38
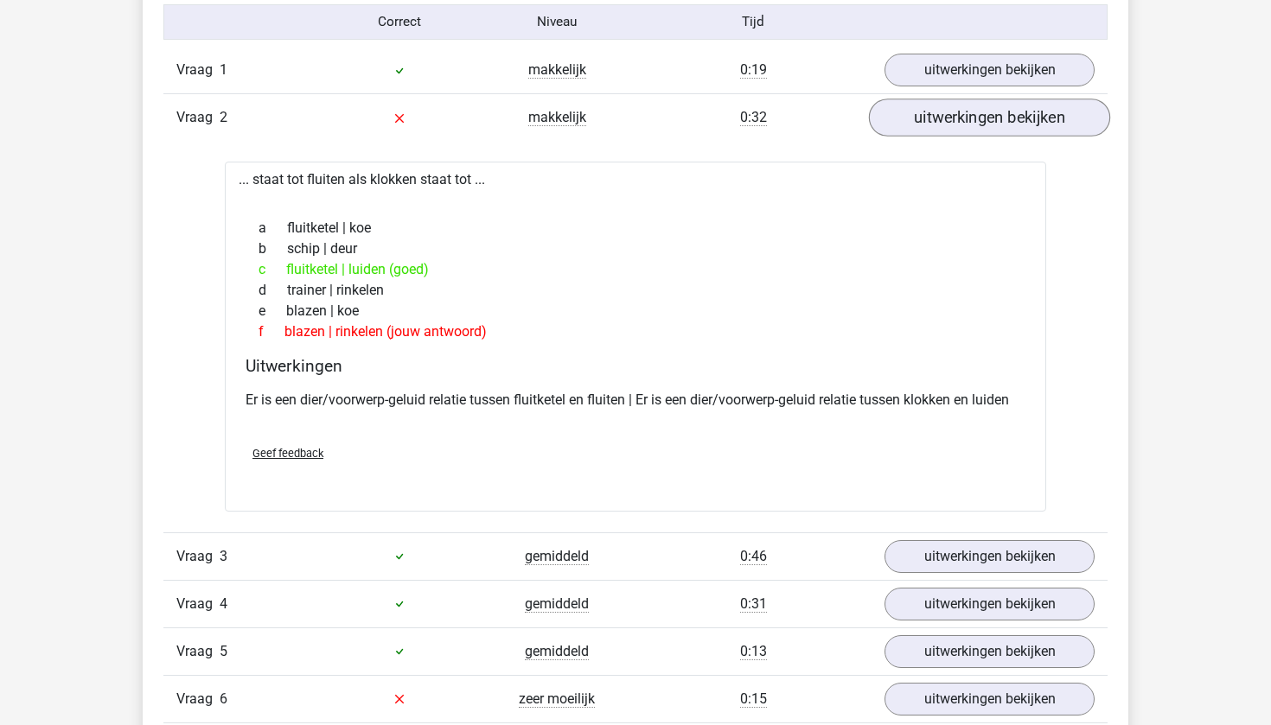
click at [1011, 120] on link "uitwerkingen bekijken" at bounding box center [989, 118] width 241 height 38
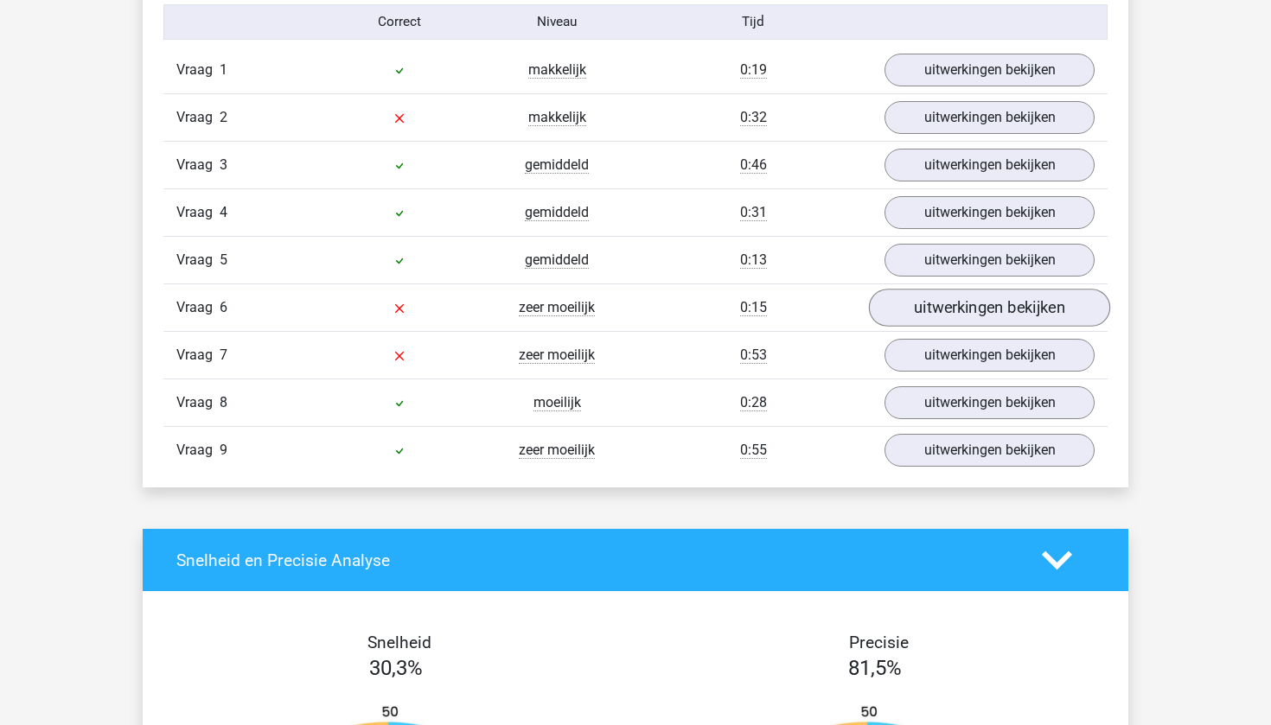
click at [978, 303] on link "uitwerkingen bekijken" at bounding box center [989, 309] width 241 height 38
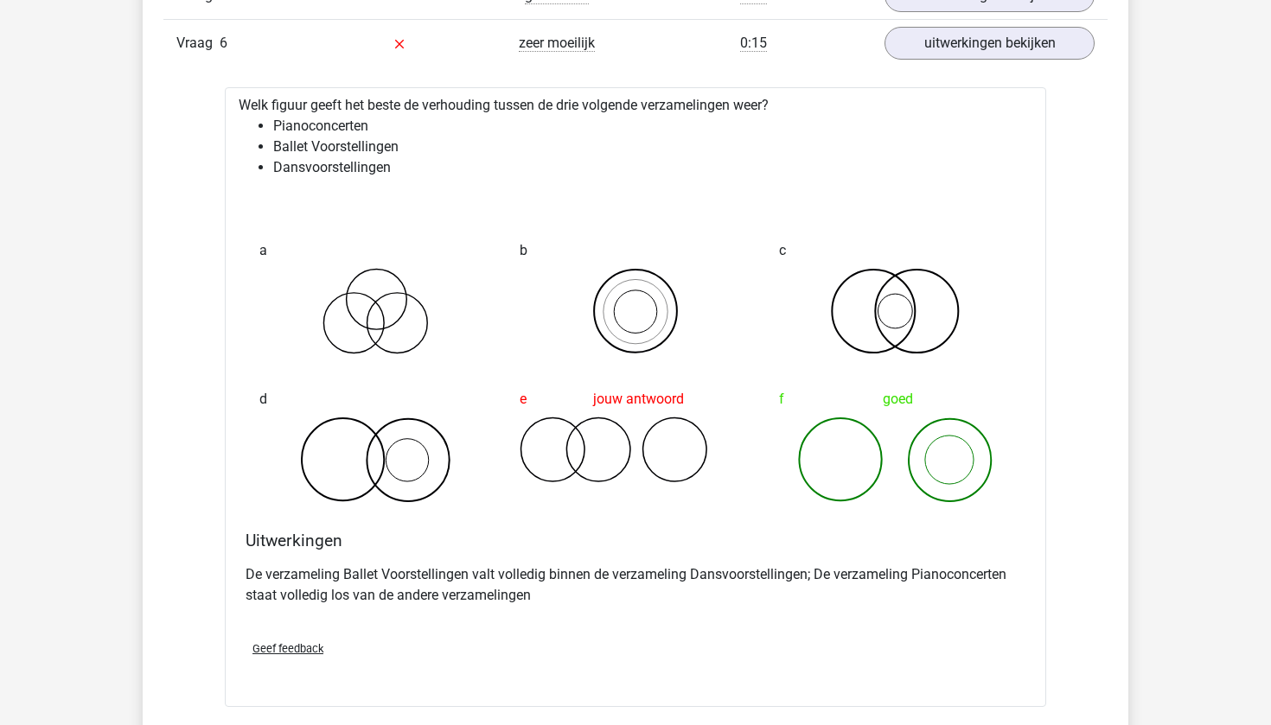
scroll to position [2191, 0]
click at [1043, 38] on link "uitwerkingen bekijken" at bounding box center [989, 42] width 241 height 38
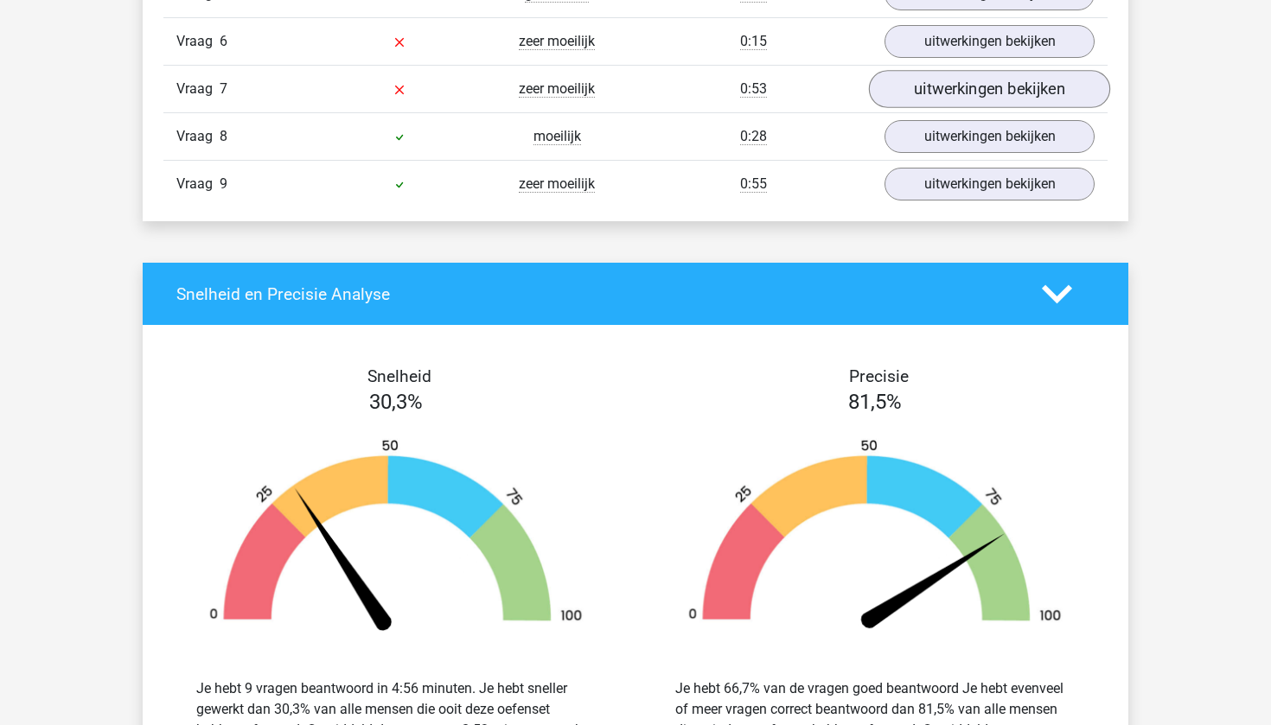
click at [1013, 84] on link "uitwerkingen bekijken" at bounding box center [989, 90] width 241 height 38
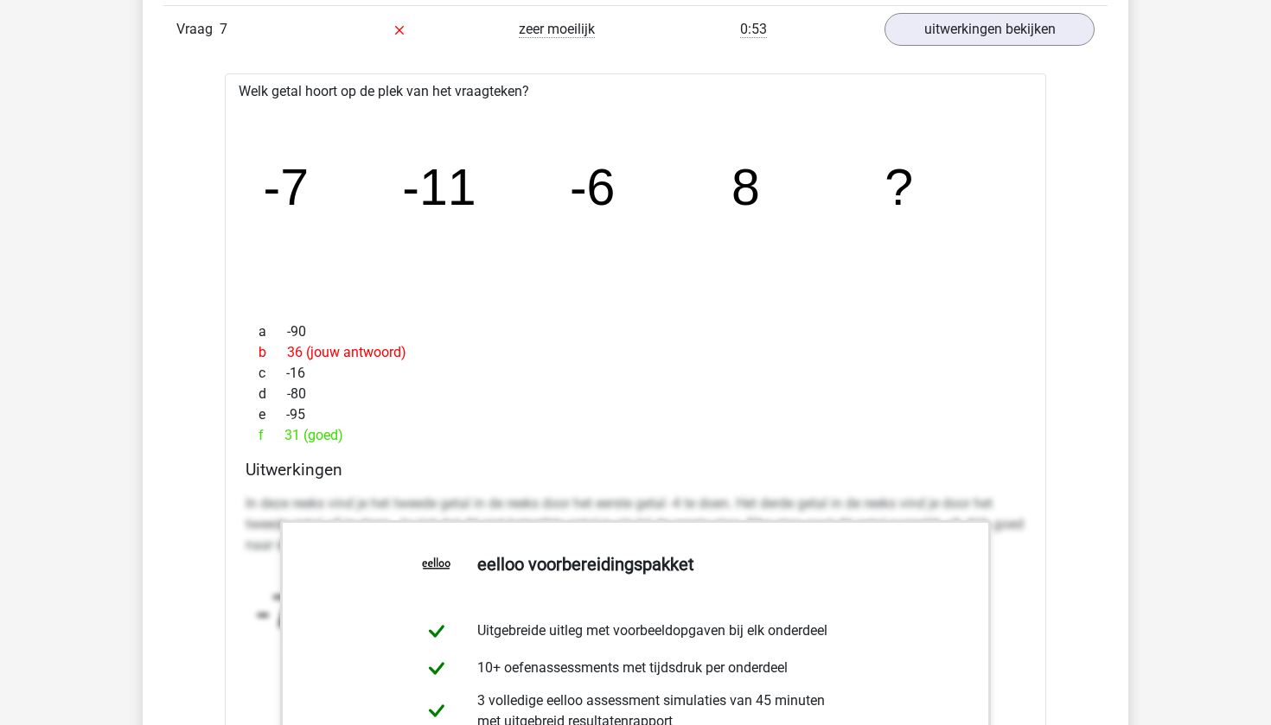
scroll to position [2184, 0]
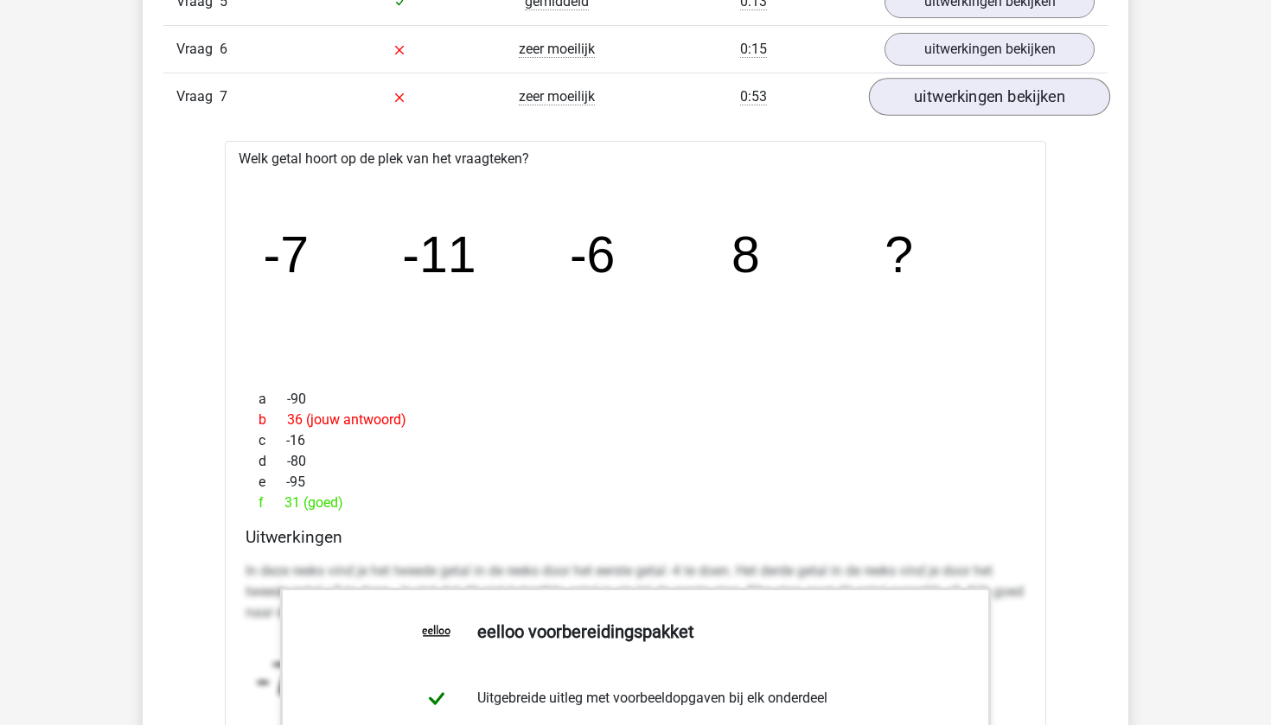
click at [998, 79] on link "uitwerkingen bekijken" at bounding box center [989, 98] width 241 height 38
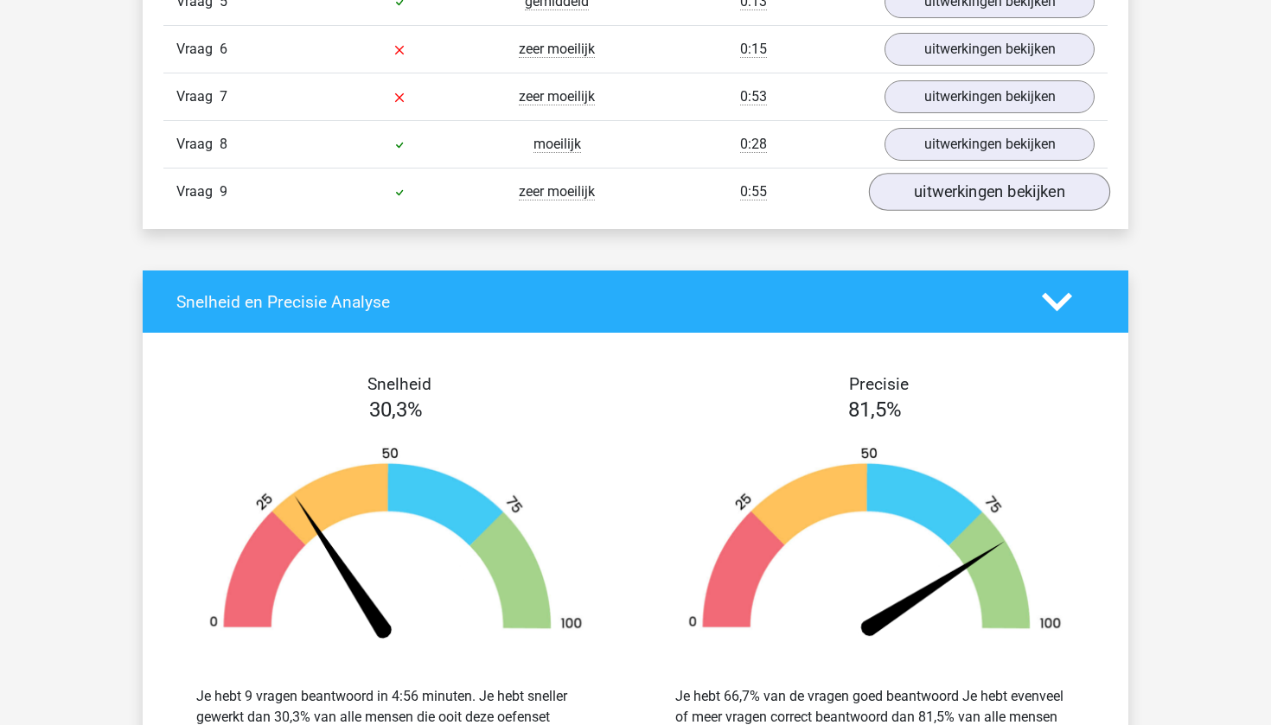
click at [982, 188] on link "uitwerkingen bekijken" at bounding box center [989, 193] width 241 height 38
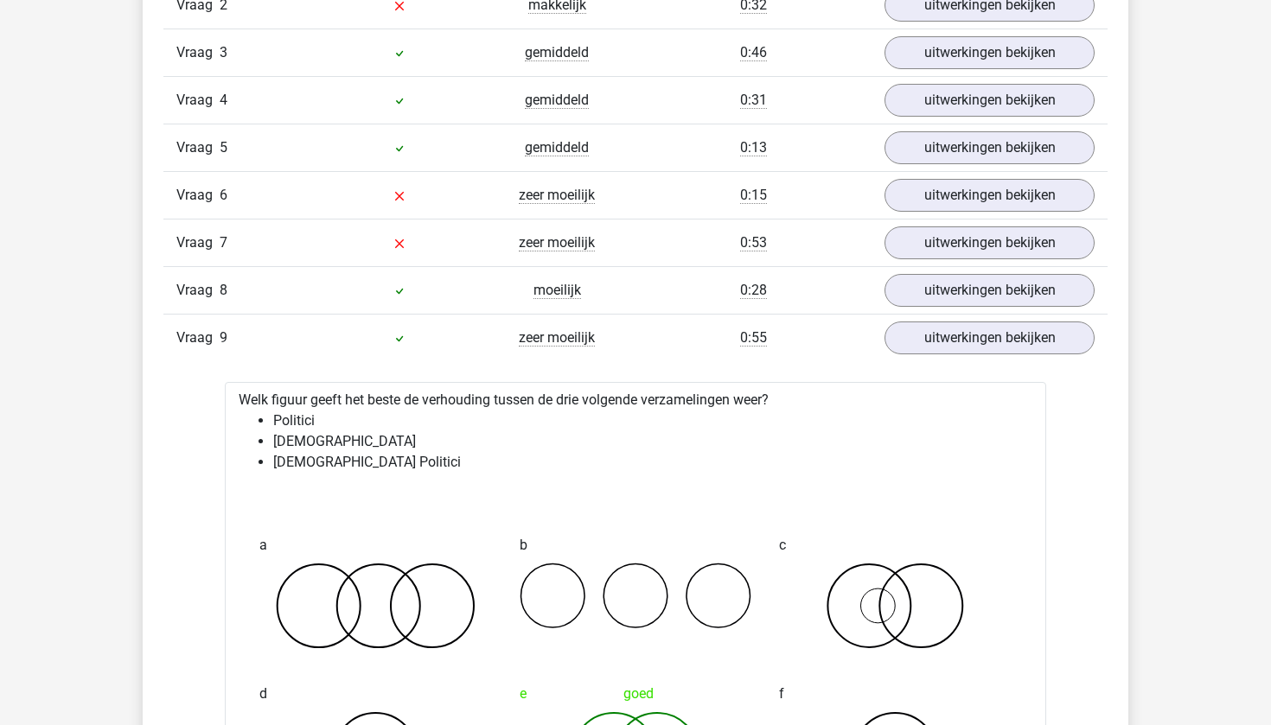
scroll to position [2029, 0]
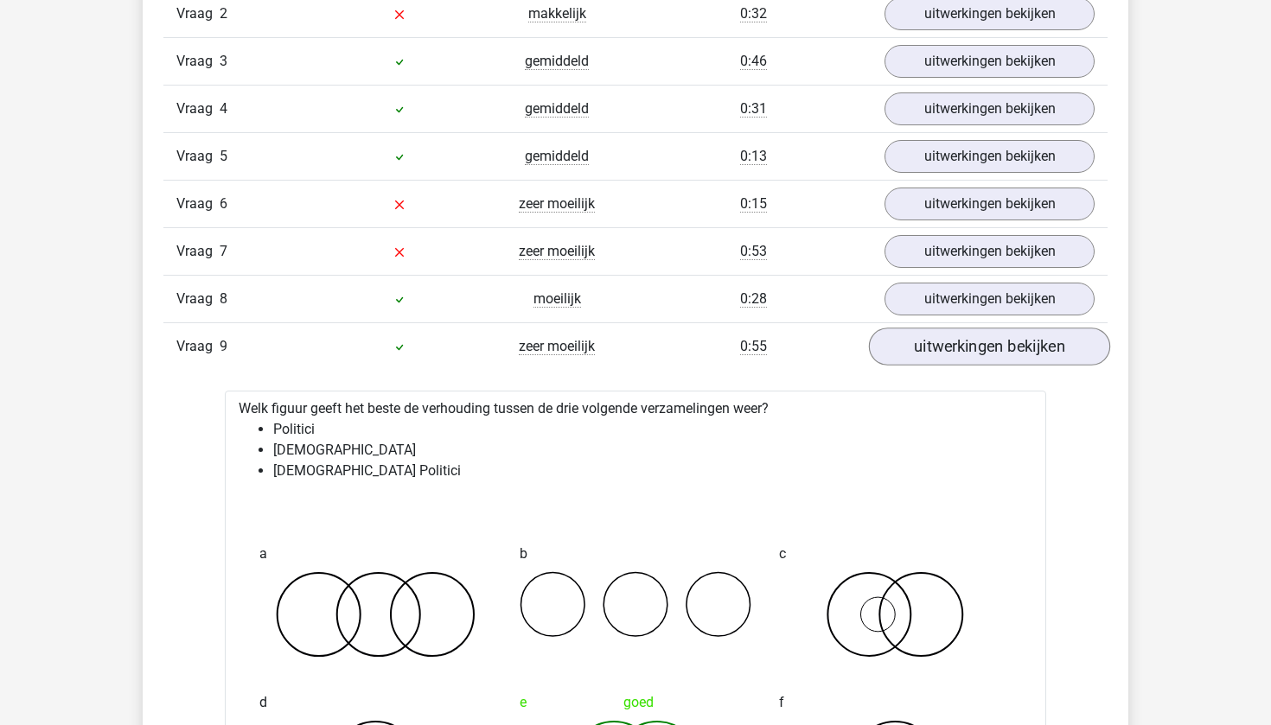
click at [972, 351] on link "uitwerkingen bekijken" at bounding box center [989, 348] width 241 height 38
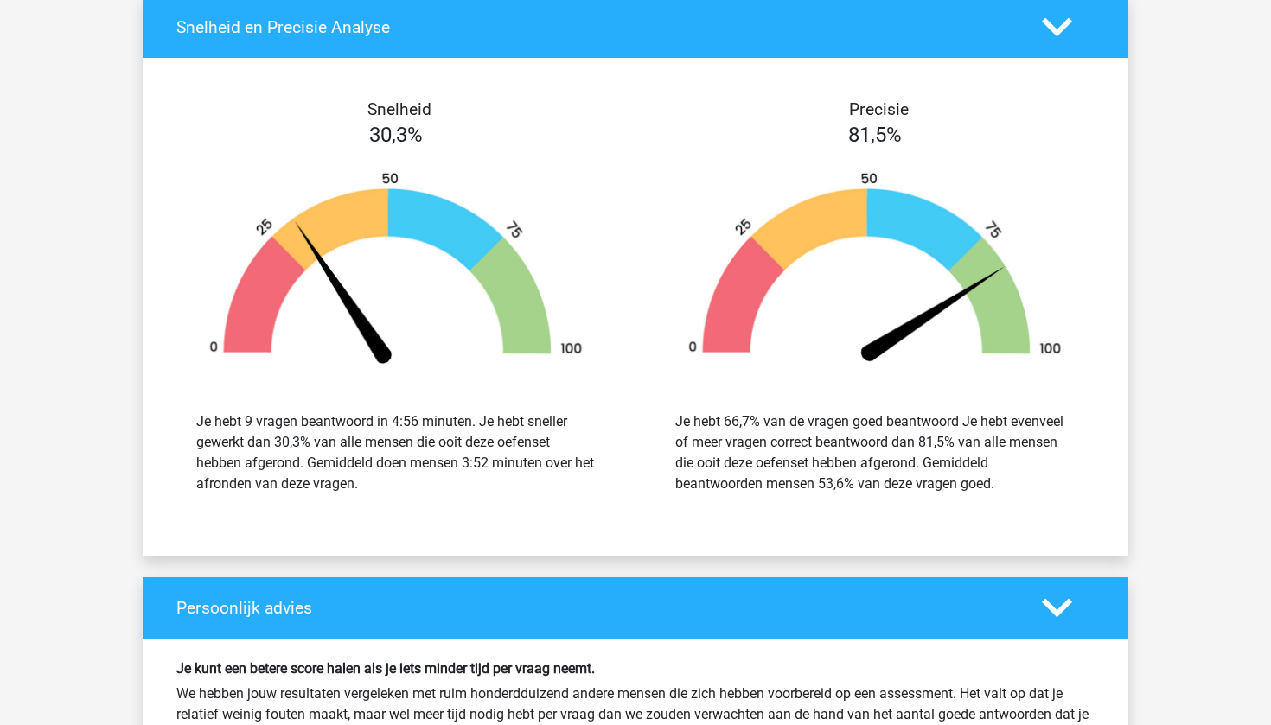
scroll to position [2421, 0]
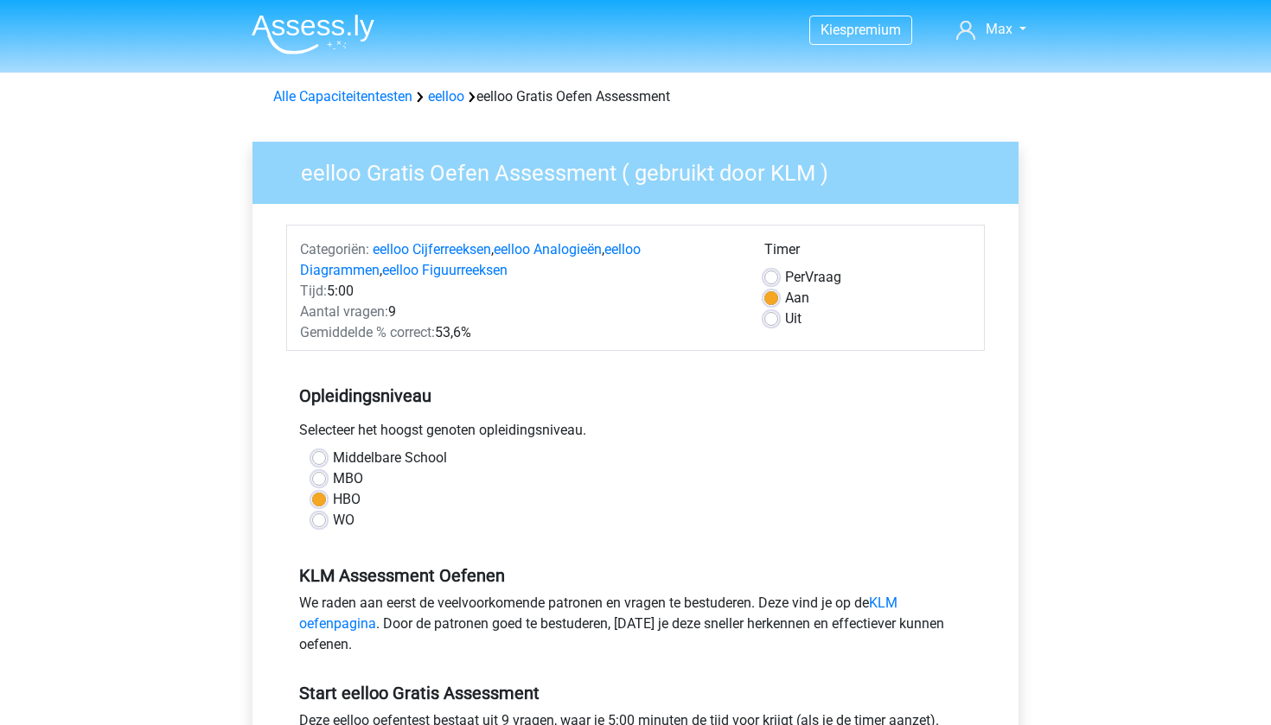
scroll to position [220, 0]
